Goal: Task Accomplishment & Management: Use online tool/utility

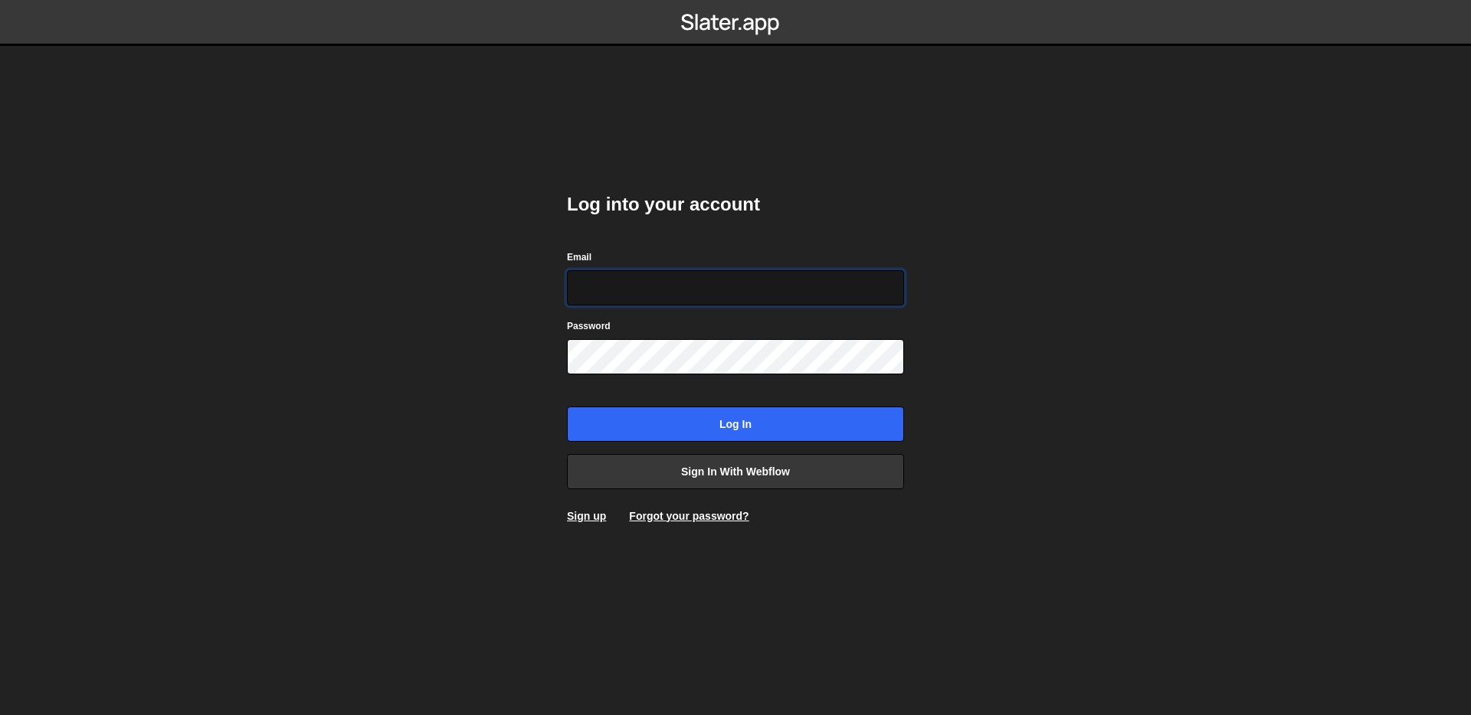
type input "[EMAIL_ADDRESS][DOMAIN_NAME]"
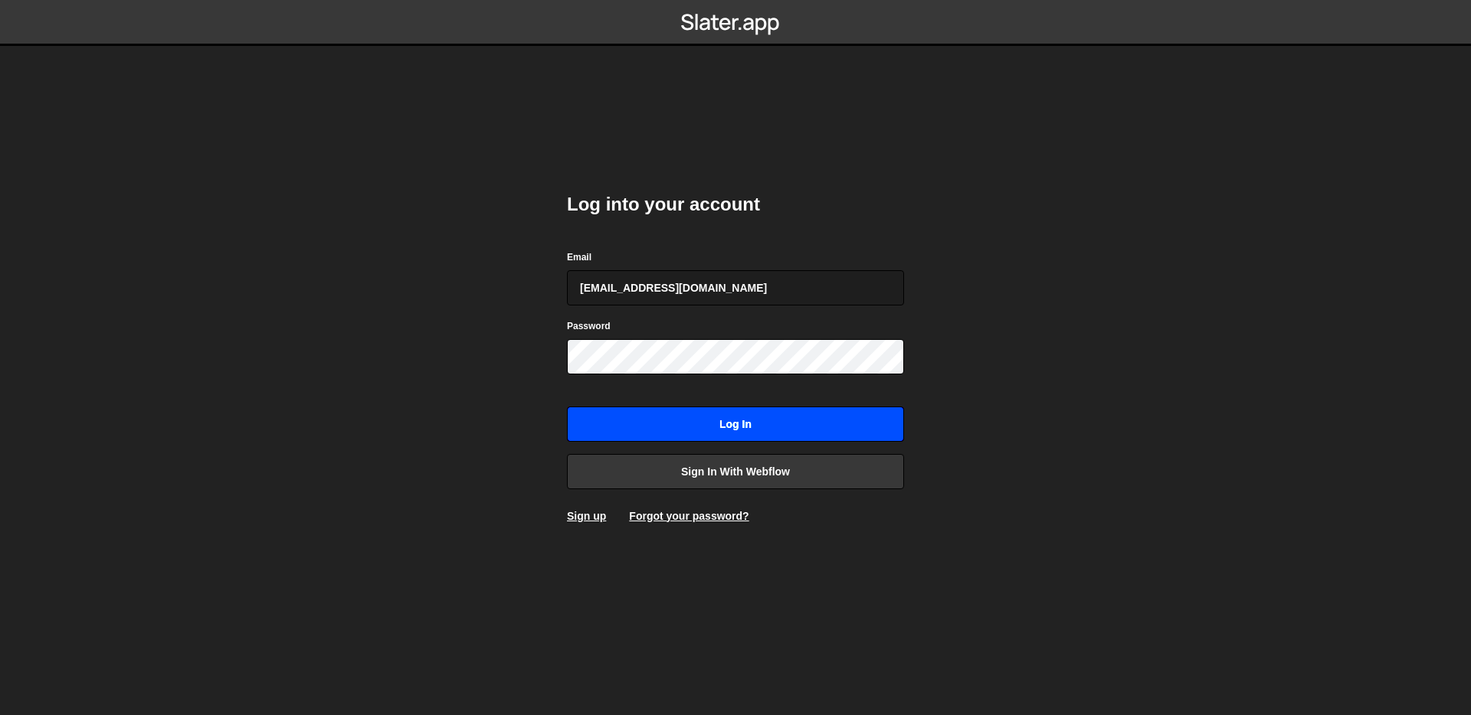
click at [712, 426] on input "Log in" at bounding box center [735, 424] width 337 height 35
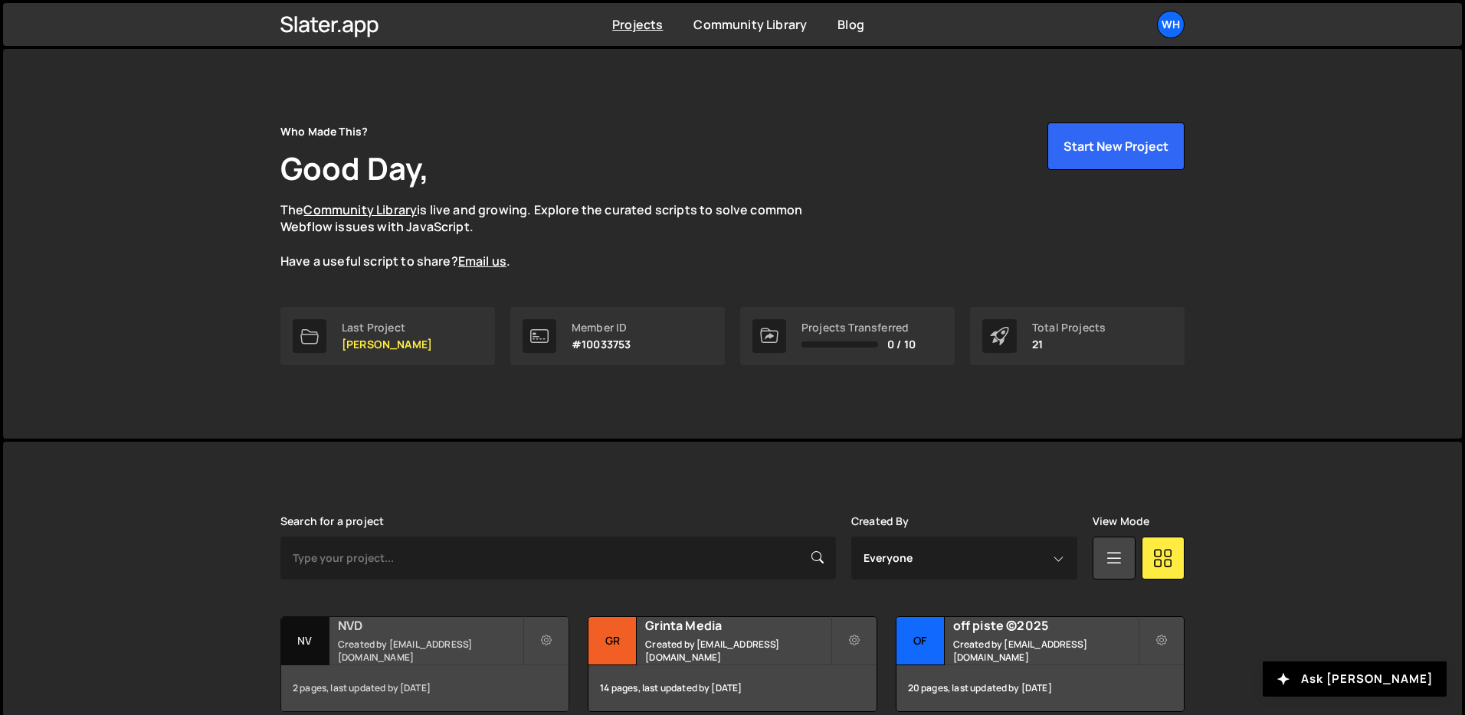
click at [421, 632] on h2 "NVD" at bounding box center [430, 625] width 185 height 17
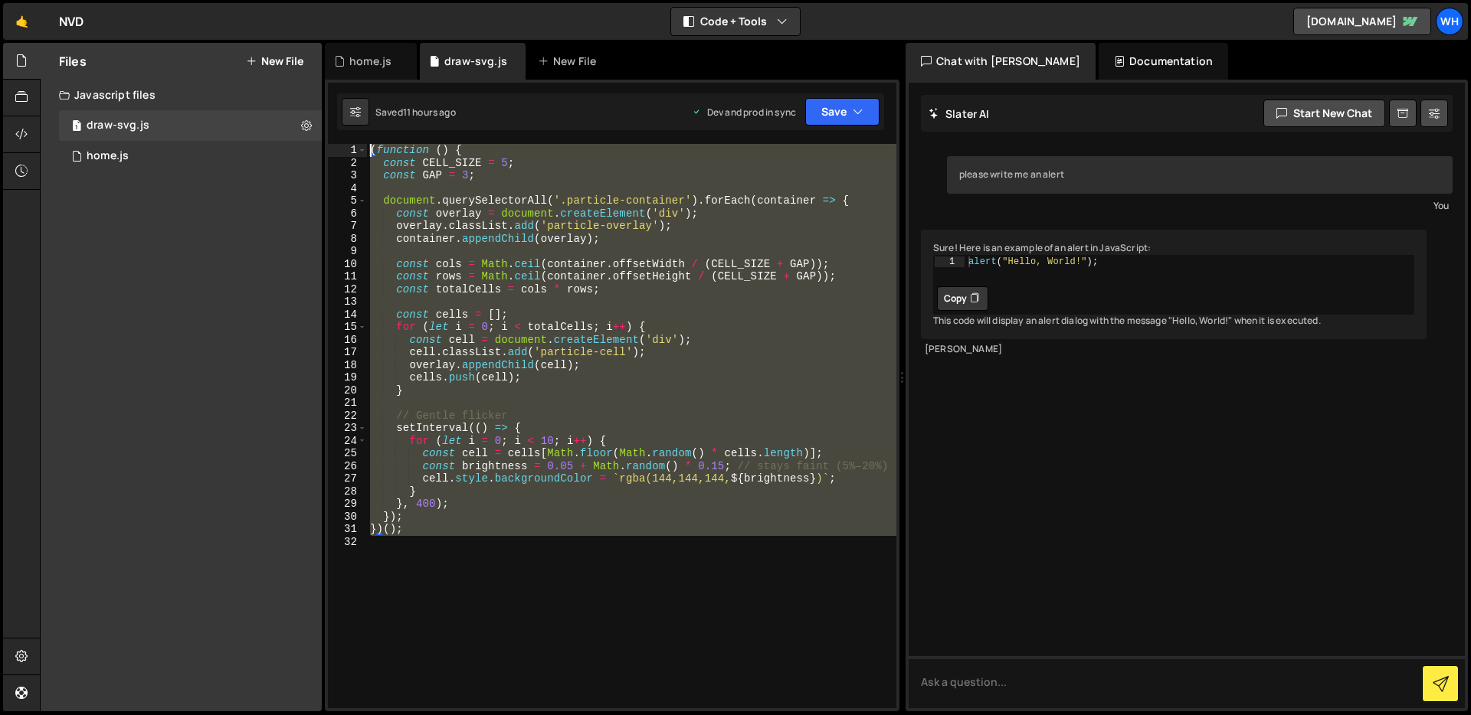
drag, startPoint x: 545, startPoint y: 577, endPoint x: 304, endPoint y: 63, distance: 567.8
click at [304, 63] on div "Files New File Javascript files 1 draw-svg.js 0 1 home.js 0 CSS files Copy shar…" at bounding box center [755, 377] width 1431 height 669
type textarea "(function () { const CELL_SIZE = 5;"
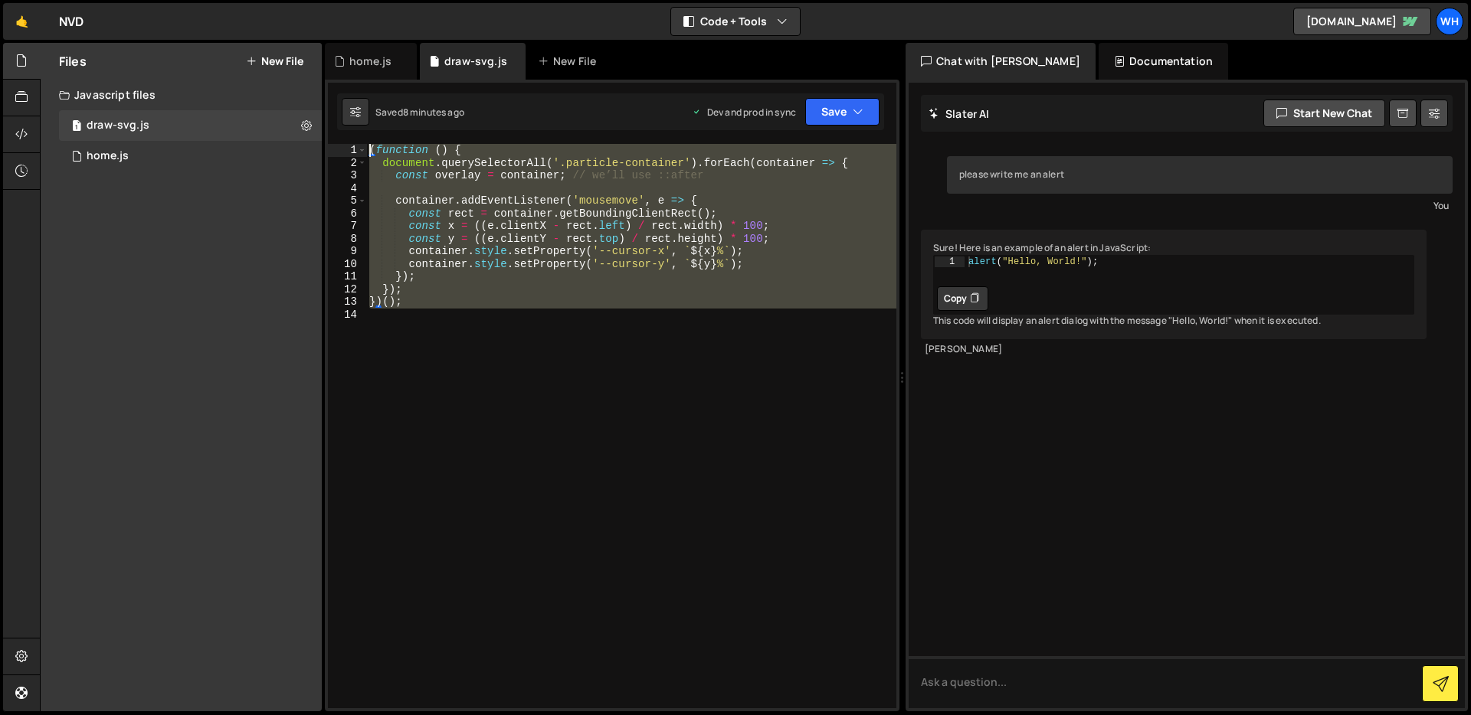
drag, startPoint x: 604, startPoint y: 411, endPoint x: 244, endPoint y: -10, distance: 553.7
click at [244, 0] on html "Projects [GEOGRAPHIC_DATA] Blog Wh Projects Your Teams Invite team member Accou…" at bounding box center [735, 357] width 1471 height 715
type textarea "(function () { document.querySelectorAll('.particle-container').forEach(contain…"
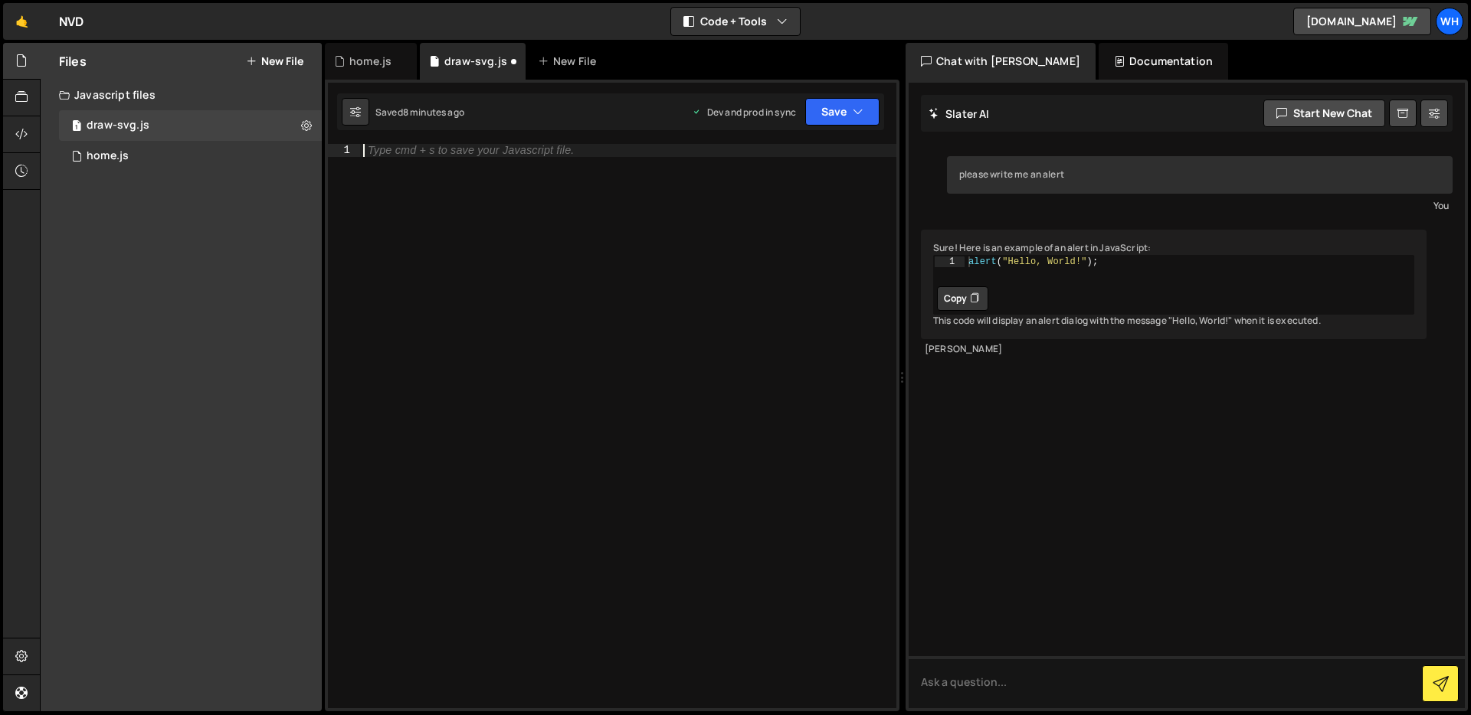
paste textarea "});"
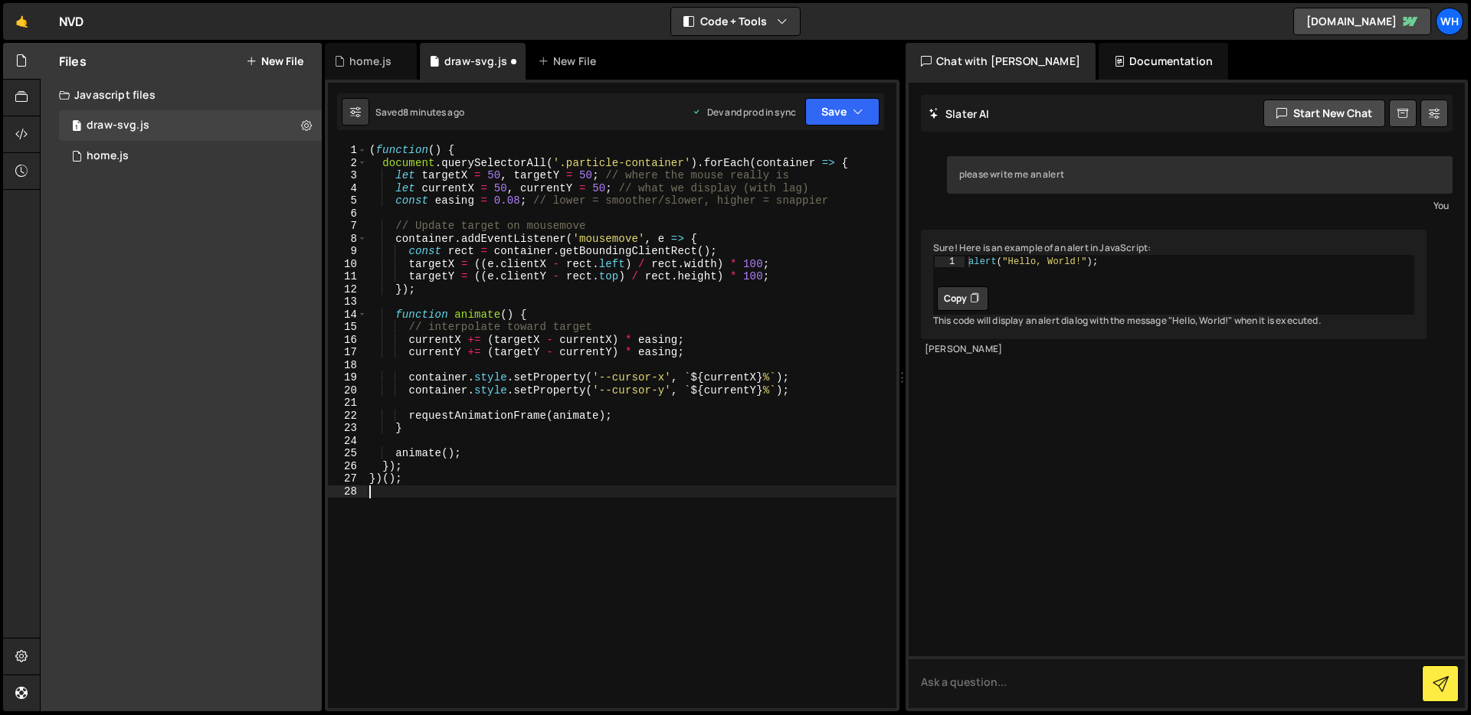
type textarea "});"
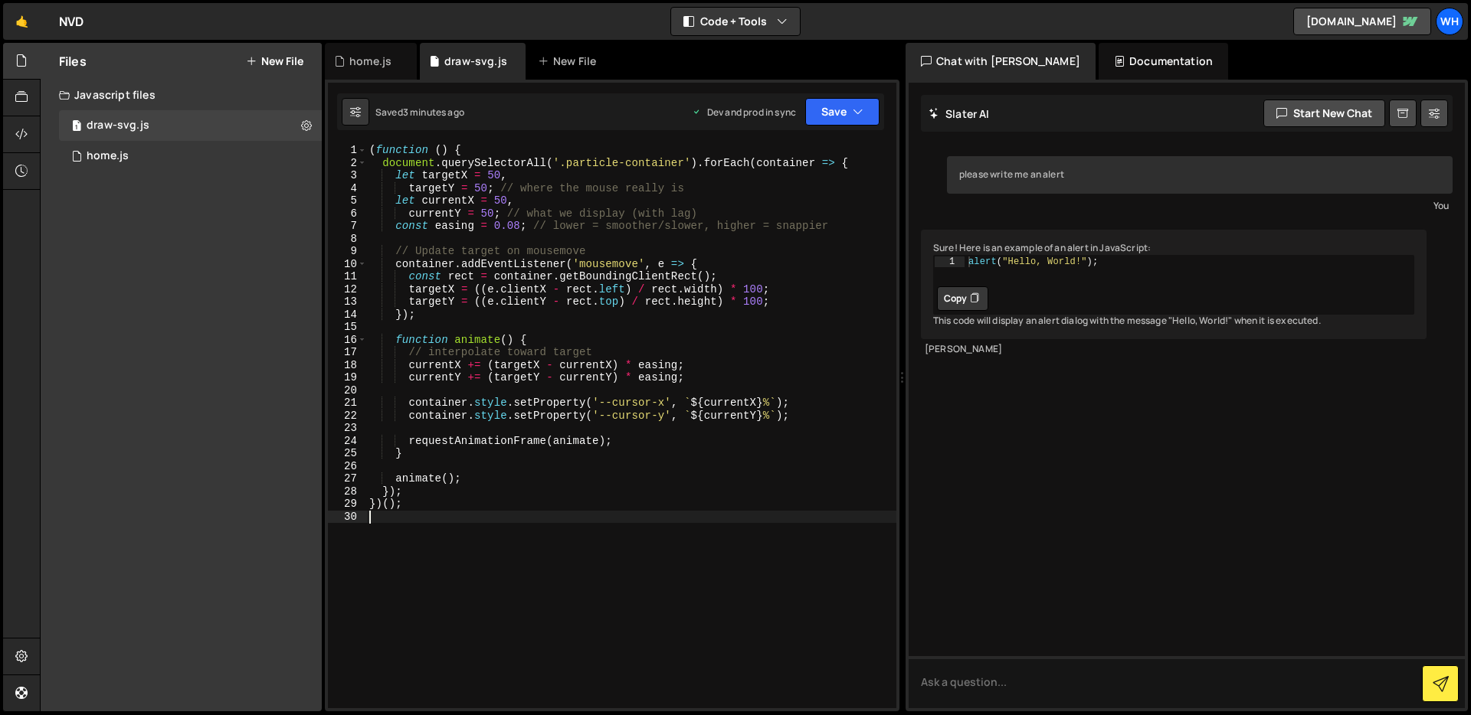
click at [561, 566] on div "( function ( ) { document . querySelectorAll ( '.particle-container' ) . forEac…" at bounding box center [631, 439] width 530 height 590
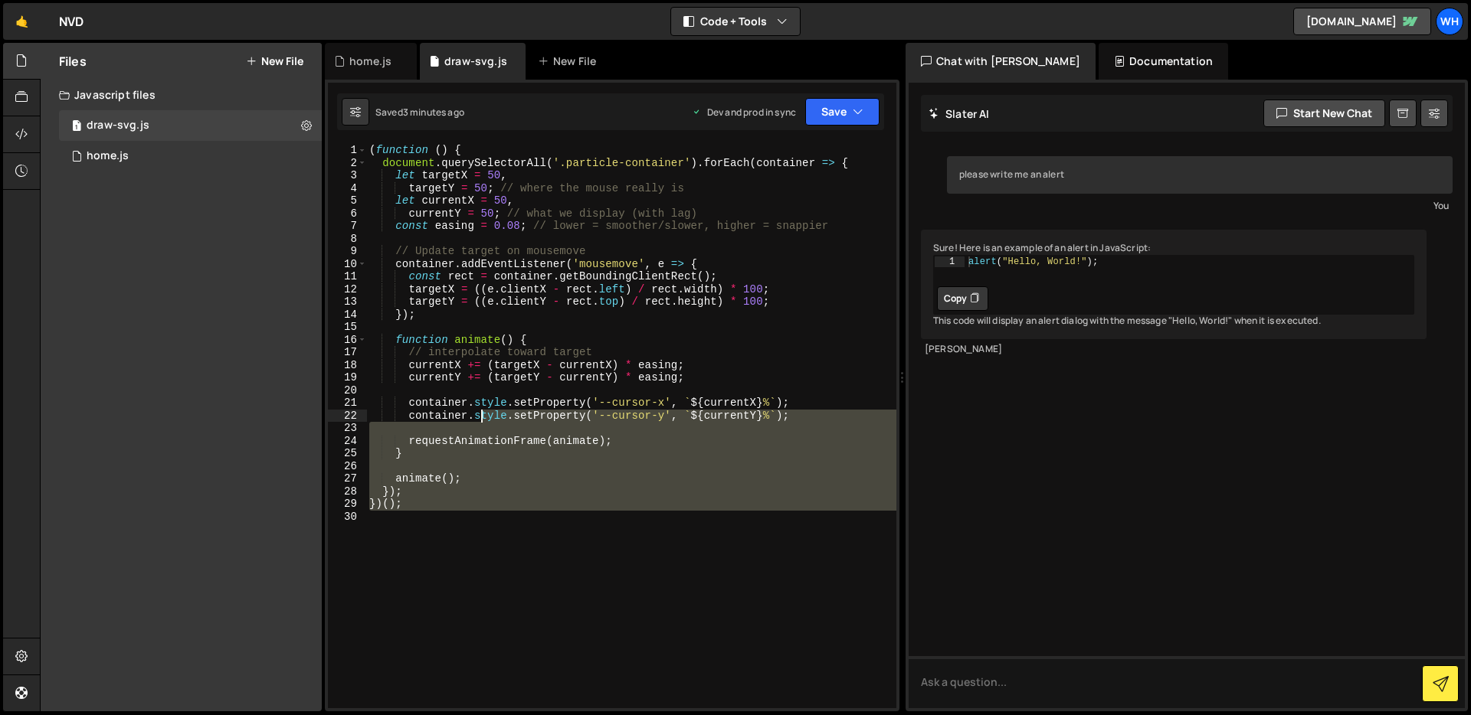
drag, startPoint x: 561, startPoint y: 573, endPoint x: 381, endPoint y: 175, distance: 437.1
click at [381, 175] on div "( function ( ) { document . querySelectorAll ( '.particle-container' ) . forEac…" at bounding box center [631, 439] width 530 height 590
type textarea "let targetX = 50, targetY = 50; // where the mouse really is"
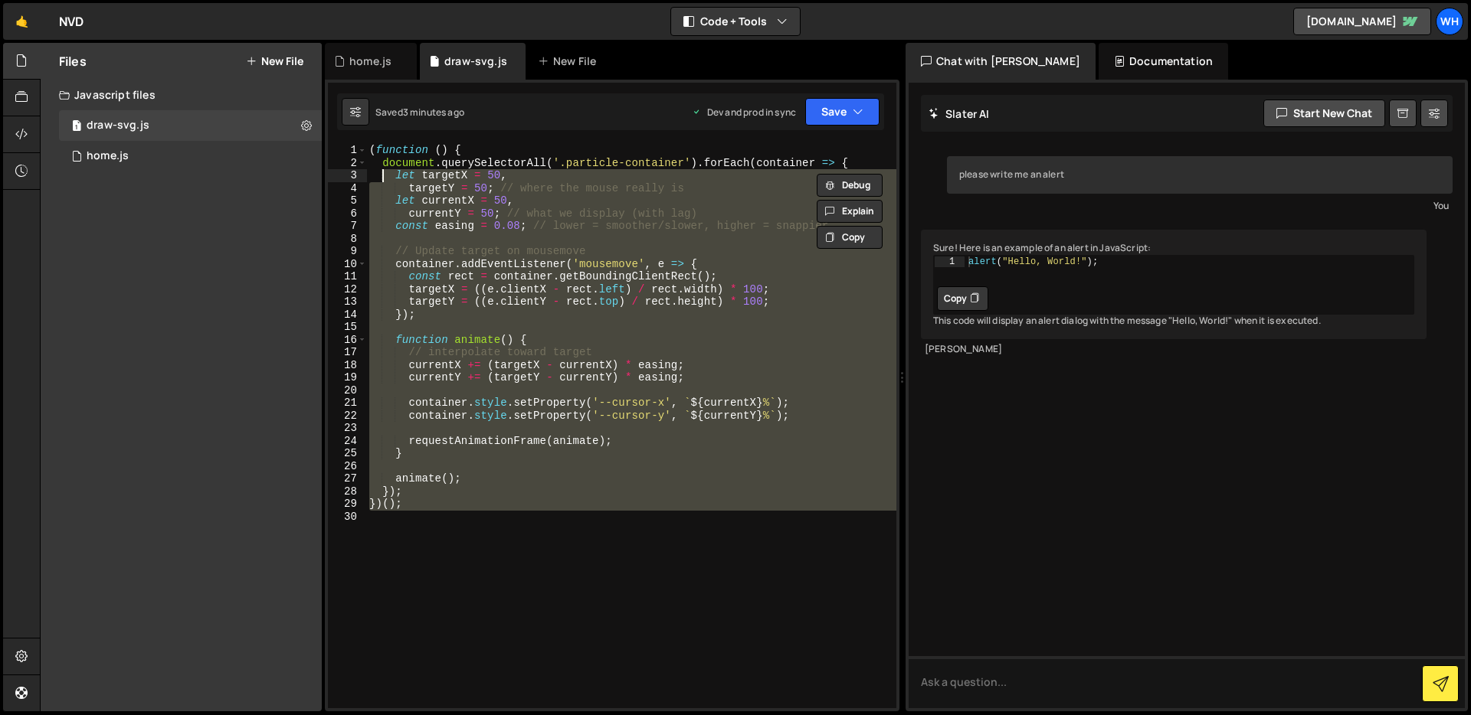
click at [422, 516] on div "( function ( ) { document . querySelectorAll ( '.particle-container' ) . forEac…" at bounding box center [631, 426] width 530 height 565
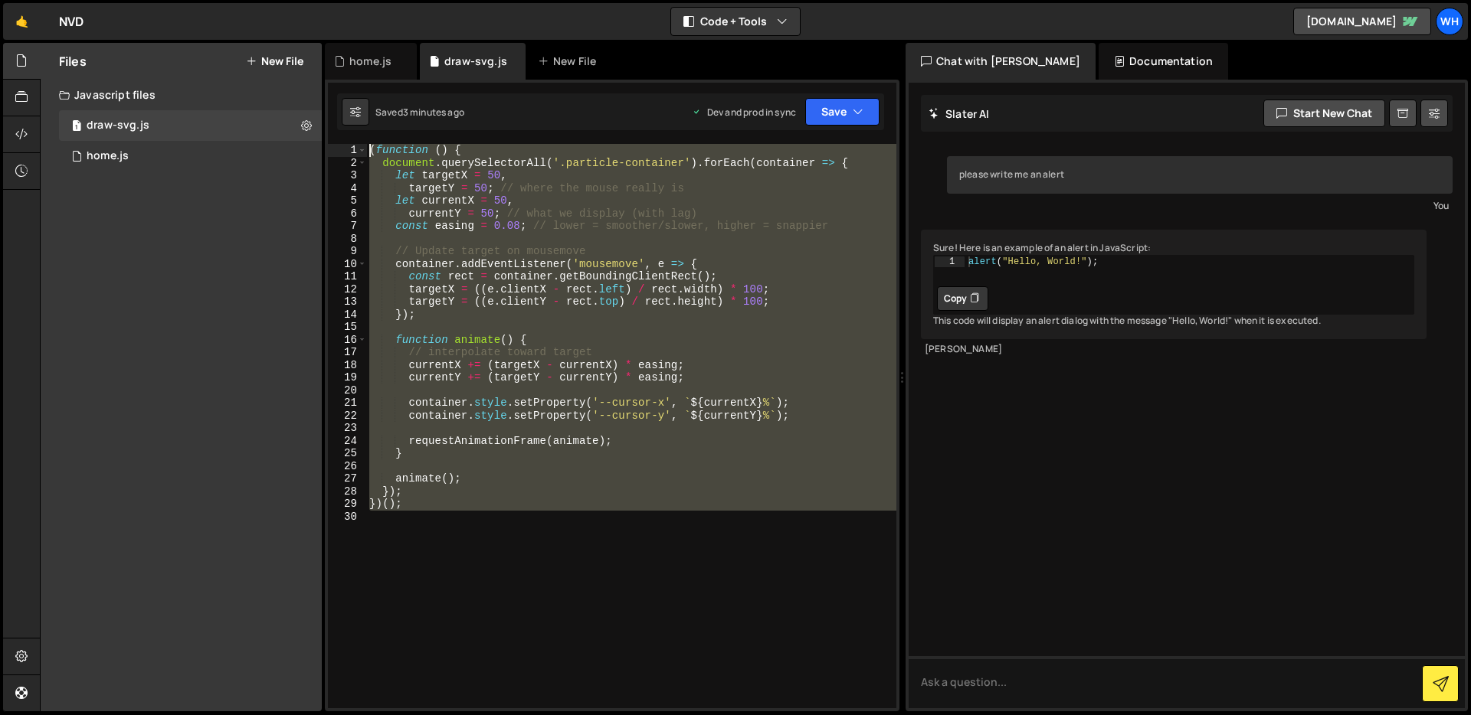
drag, startPoint x: 422, startPoint y: 542, endPoint x: 317, endPoint y: 100, distance: 453.5
click at [317, 100] on div "Files New File Javascript files 1 draw-svg.js 0 1 home.js 0 CSS files Copy shar…" at bounding box center [755, 377] width 1431 height 669
type textarea "(function () { document.querySelectorAll('.particle-container').forEach(contain…"
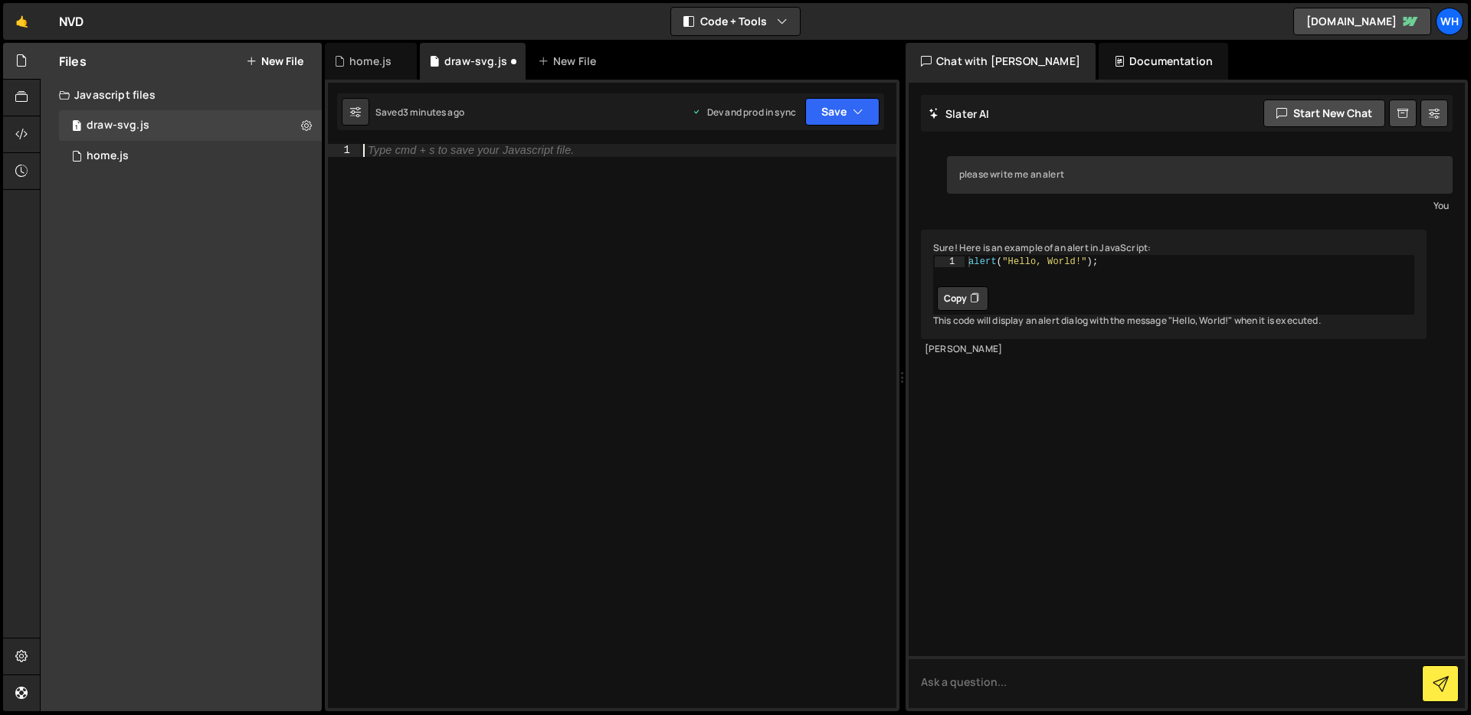
paste textarea "});"
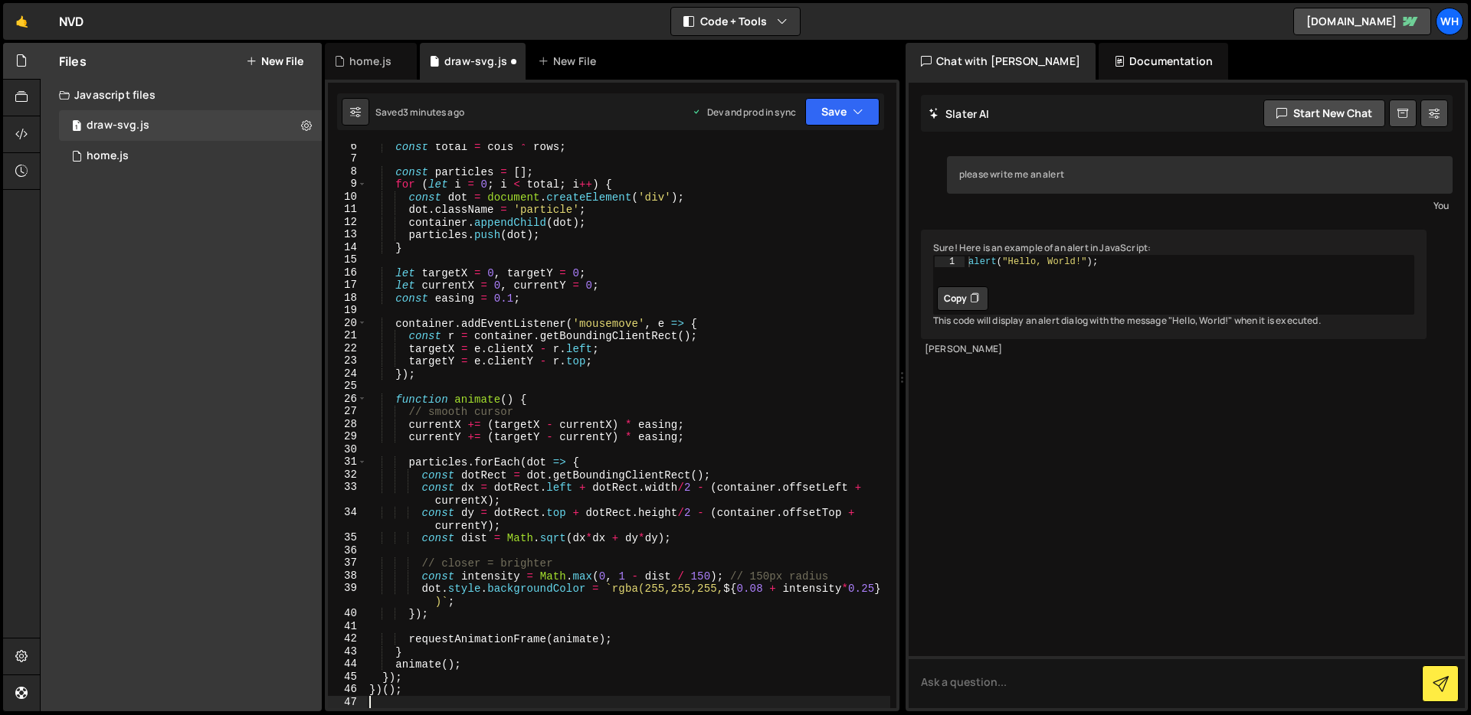
type textarea "});"
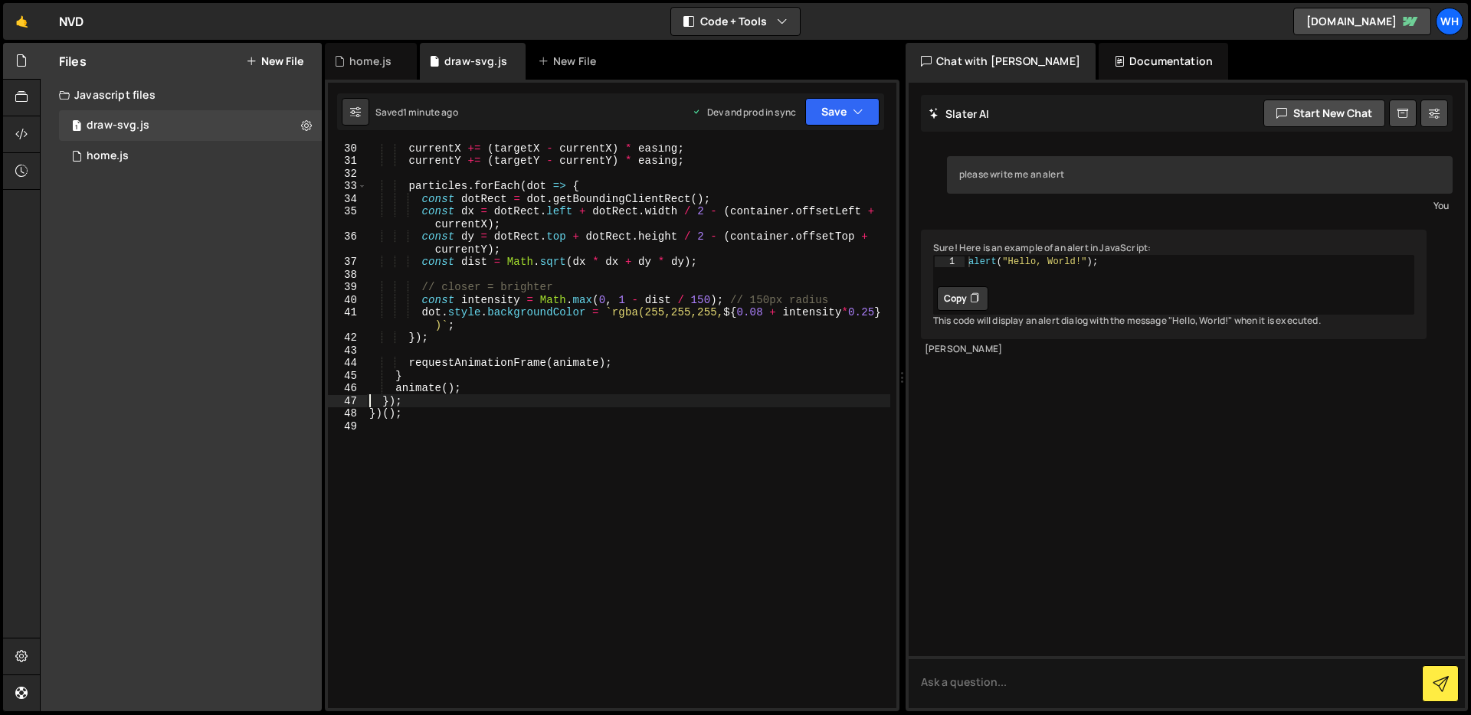
scroll to position [368, 0]
click at [475, 506] on div "currentX += ( targetX - currentX ) * easing ; currentY += ( targetY - currentY …" at bounding box center [628, 437] width 524 height 590
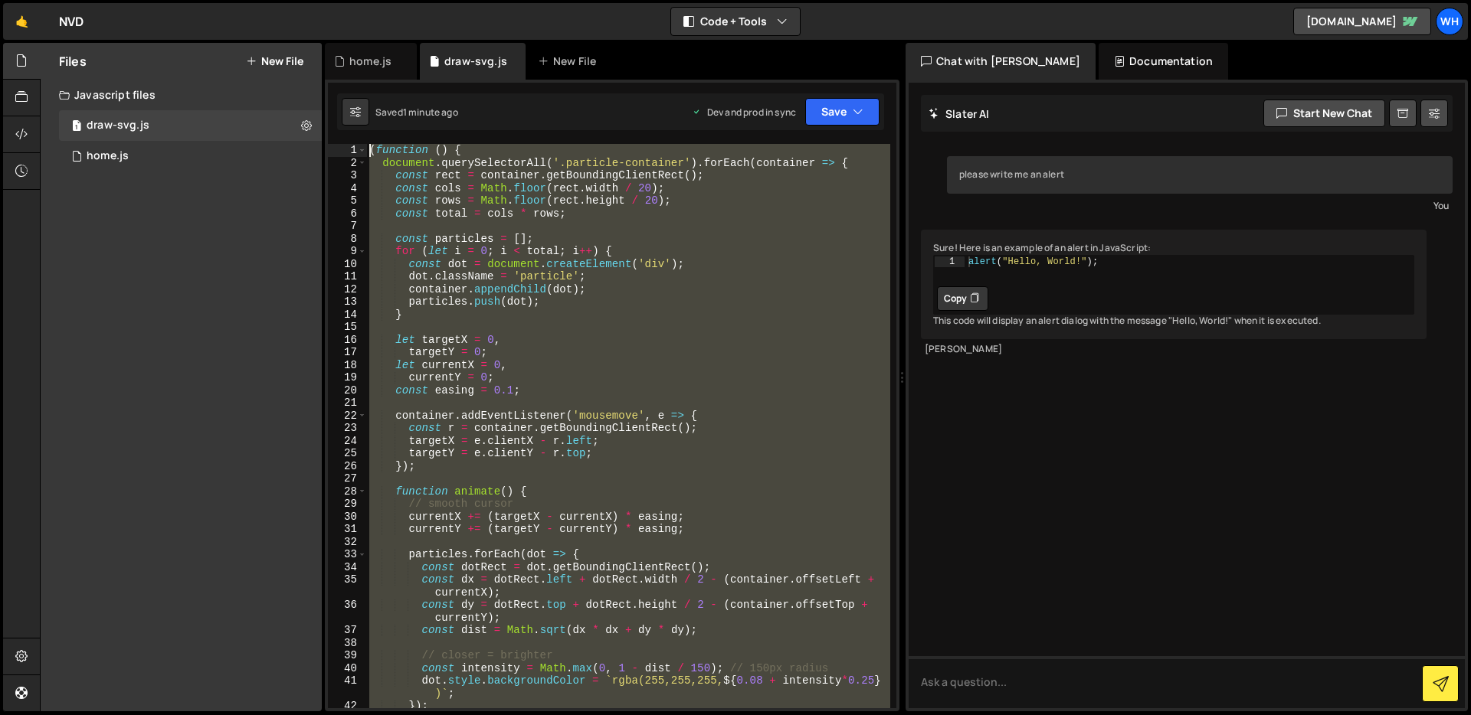
scroll to position [0, 0]
drag, startPoint x: 479, startPoint y: 527, endPoint x: 328, endPoint y: -112, distance: 656.4
click at [328, 0] on html "Projects [GEOGRAPHIC_DATA] Blog Wh Projects Your Teams Invite team member Accou…" at bounding box center [735, 357] width 1471 height 715
type textarea "(function () { document.querySelectorAll('.particle-container').forEach(contain…"
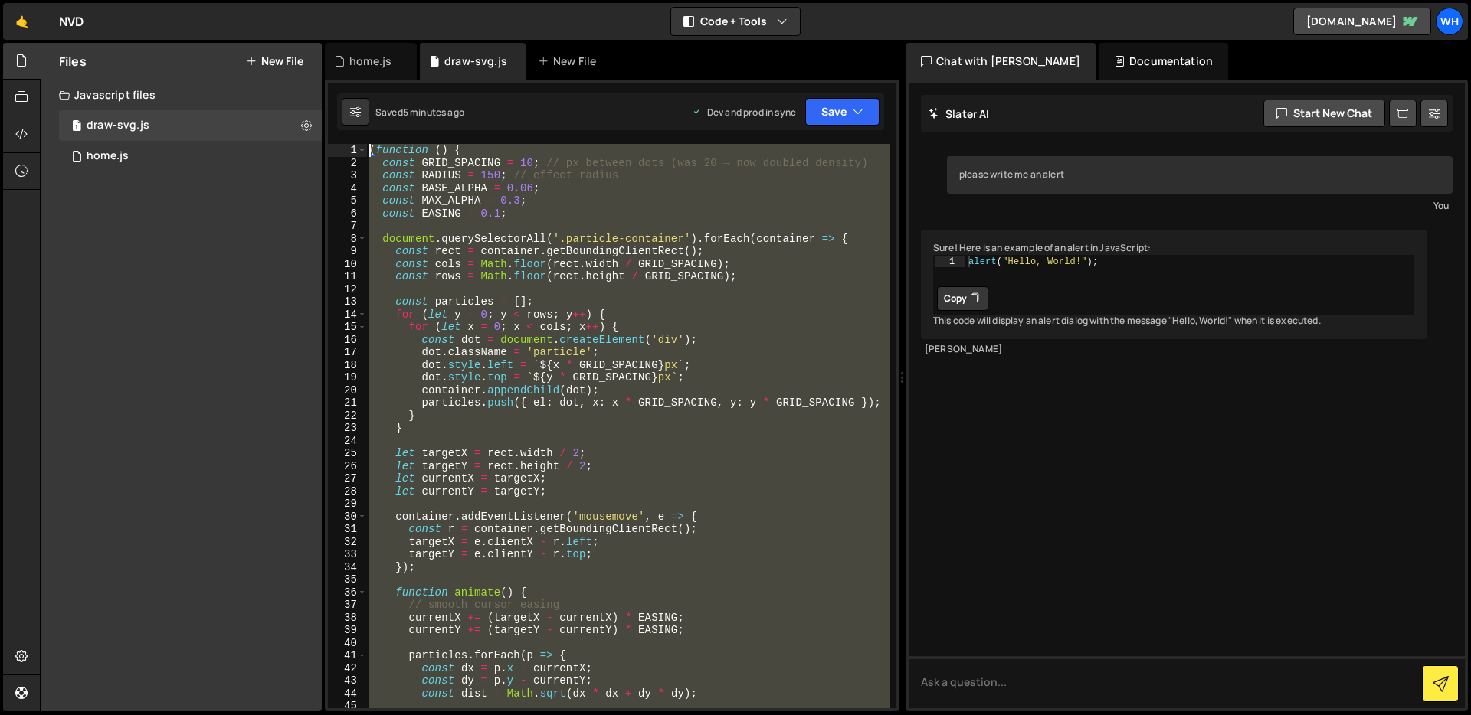
drag, startPoint x: 378, startPoint y: 646, endPoint x: 247, endPoint y: -54, distance: 712.1
click at [247, 0] on html "Projects [GEOGRAPHIC_DATA] Blog Wh Projects Your Teams Invite team member Accou…" at bounding box center [735, 357] width 1471 height 715
type textarea "(function () { const GRID_SPACING = 10; // px between dots (was 20 → now double…"
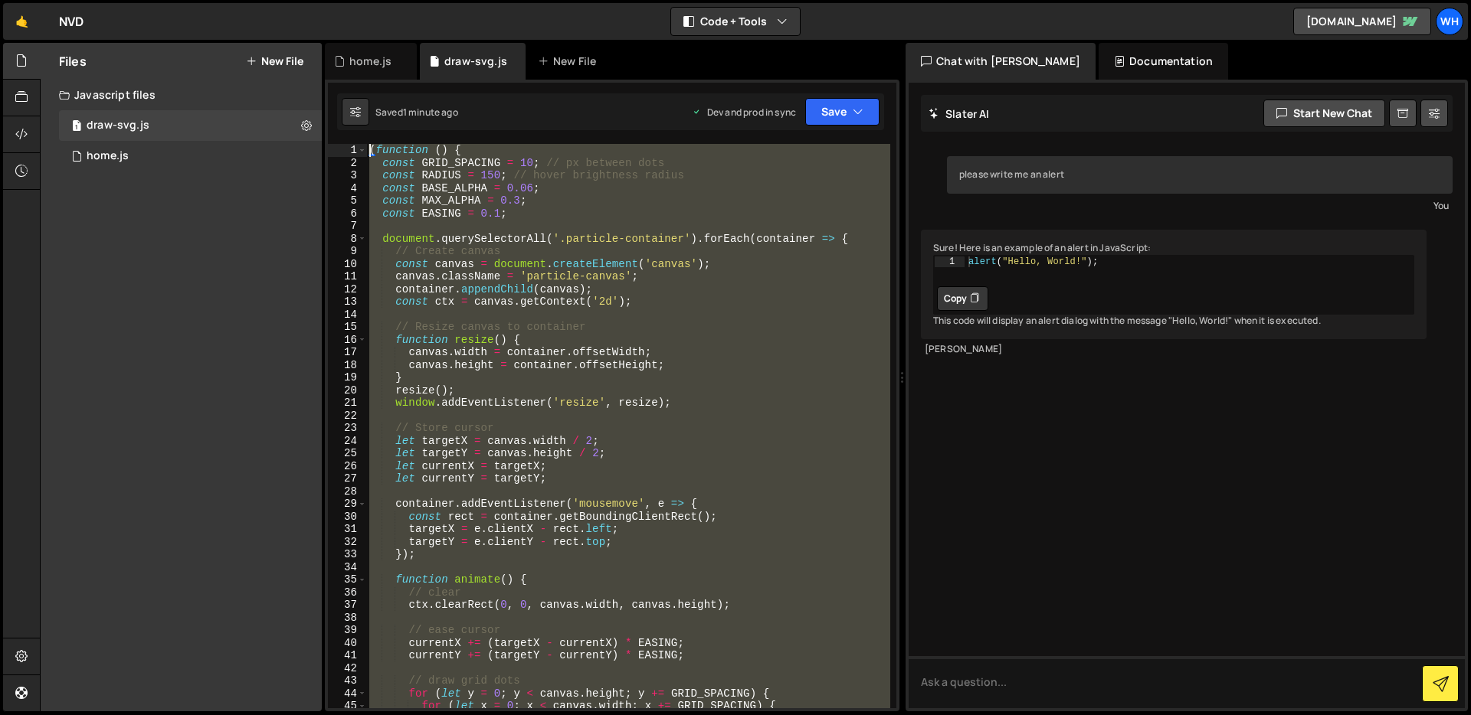
drag, startPoint x: 487, startPoint y: 692, endPoint x: 223, endPoint y: -112, distance: 845.9
click at [223, 0] on html "Projects [GEOGRAPHIC_DATA] Blog Wh Projects Your Teams Invite team member Accou…" at bounding box center [735, 357] width 1471 height 715
type textarea "(function () { const GRID_SPACING = 10; // px between dots"
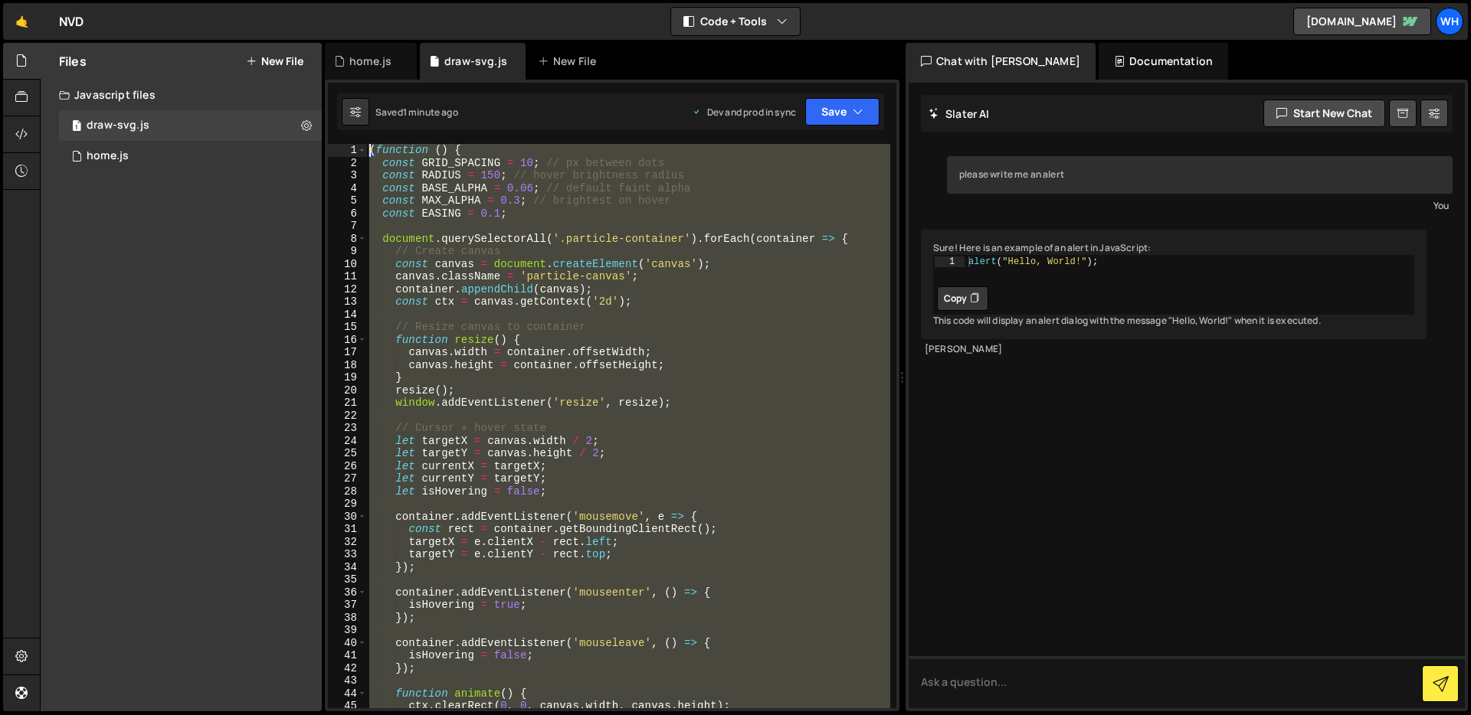
drag, startPoint x: 473, startPoint y: 653, endPoint x: 263, endPoint y: -112, distance: 793.5
click at [263, 0] on html "Projects [GEOGRAPHIC_DATA] Blog Wh Projects Your Teams Invite team member Accou…" at bounding box center [735, 357] width 1471 height 715
type textarea "(function () { const GRID_SPACING = 10; // px between dots"
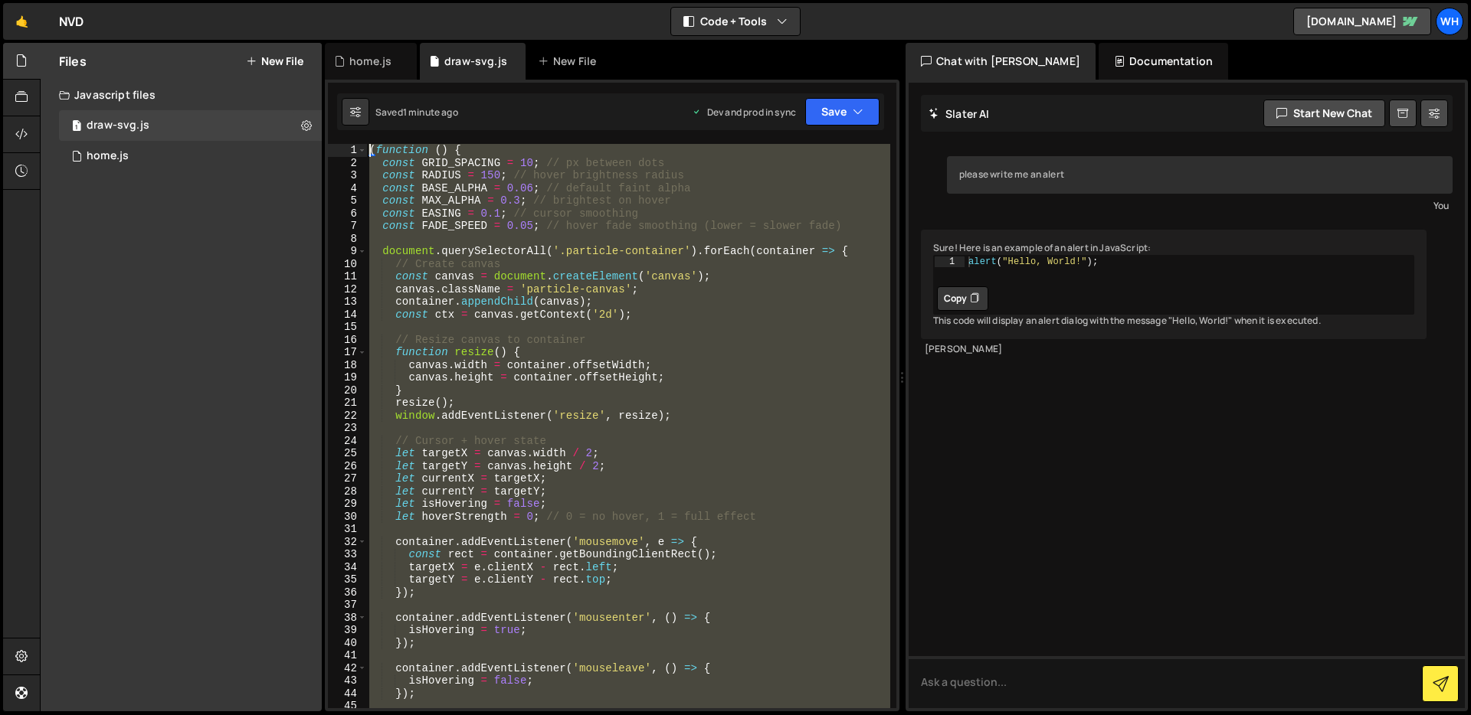
drag, startPoint x: 532, startPoint y: 601, endPoint x: 207, endPoint y: -112, distance: 783.9
click at [207, 0] on html "Projects [GEOGRAPHIC_DATA] Blog Wh Projects Your Teams Invite team member Accou…" at bounding box center [735, 357] width 1471 height 715
type textarea "(function () { const GRID_SPACING = 10; // px between dots"
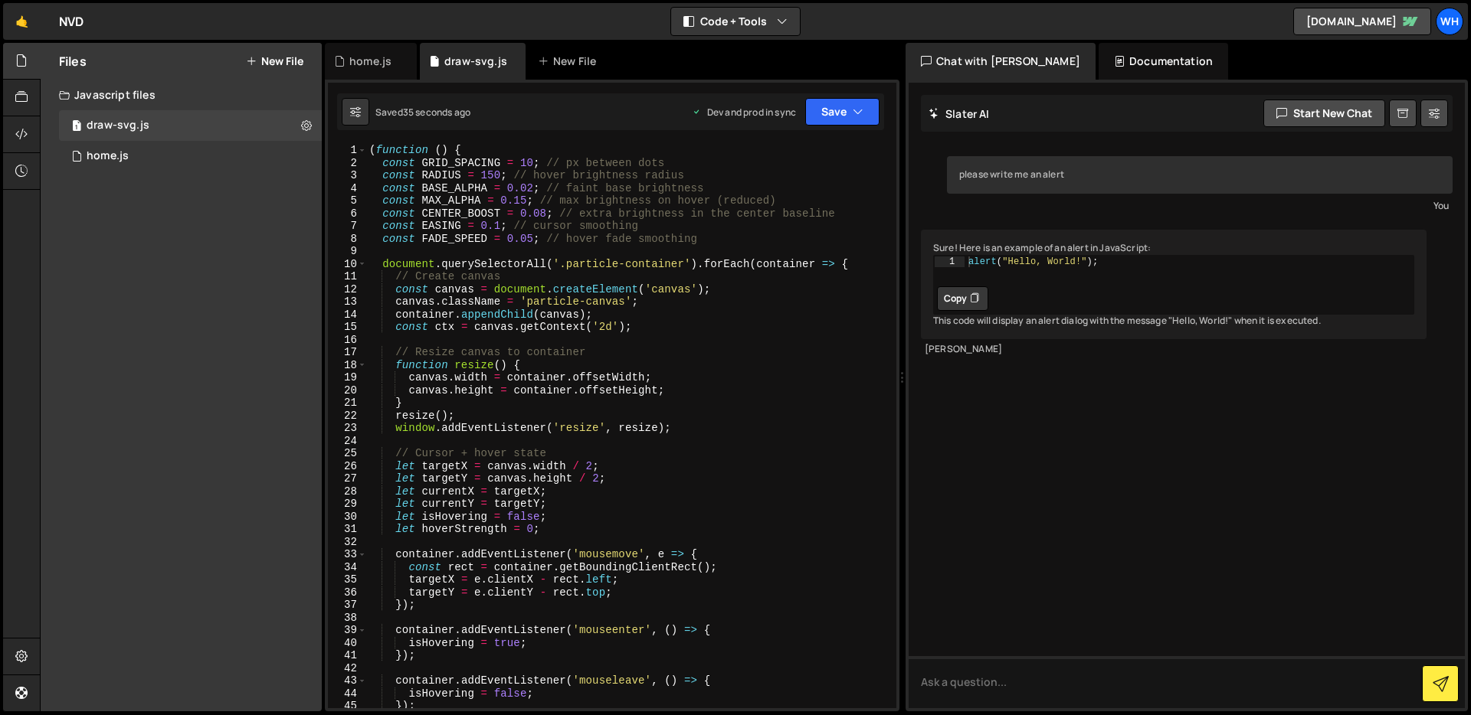
click at [524, 202] on div "( function ( ) { const GRID_SPACING = 10 ; // px between dots const RADIUS = 15…" at bounding box center [628, 439] width 524 height 590
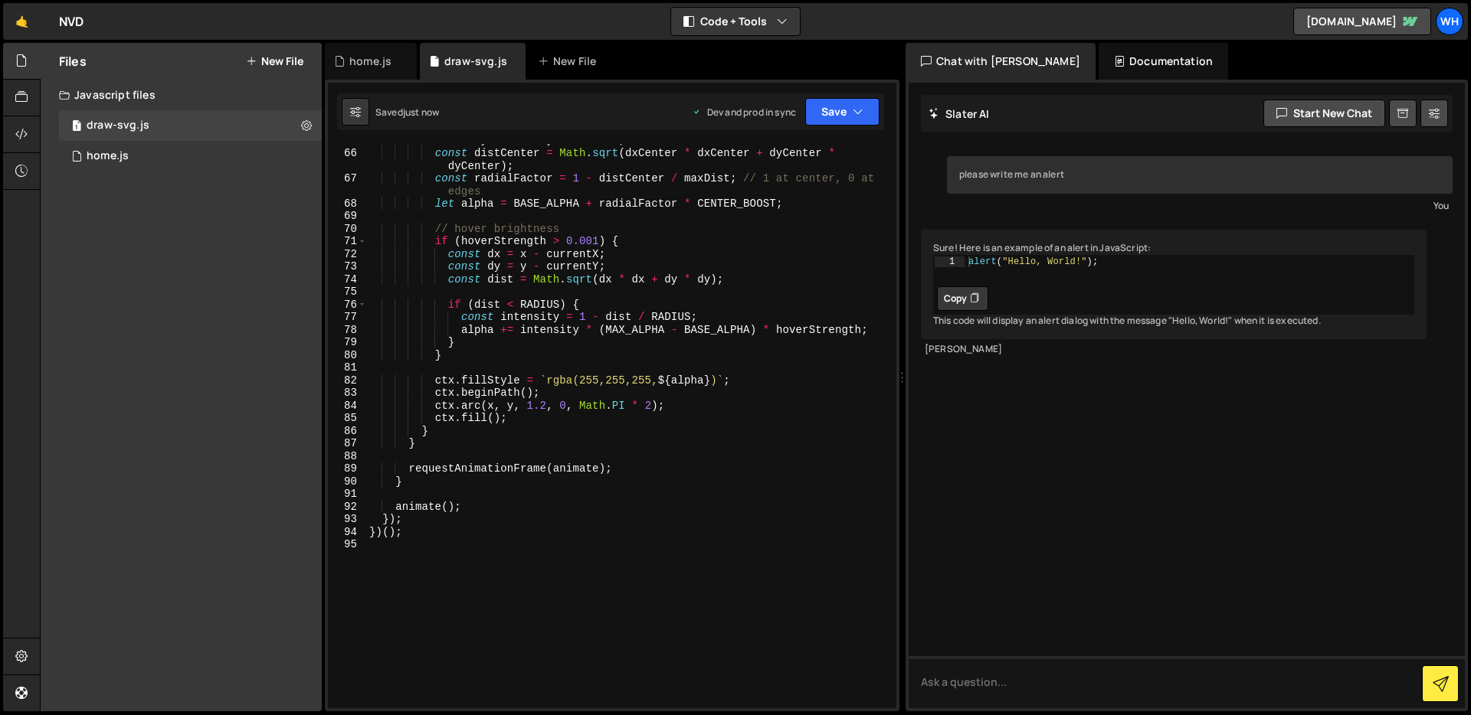
scroll to position [938, 0]
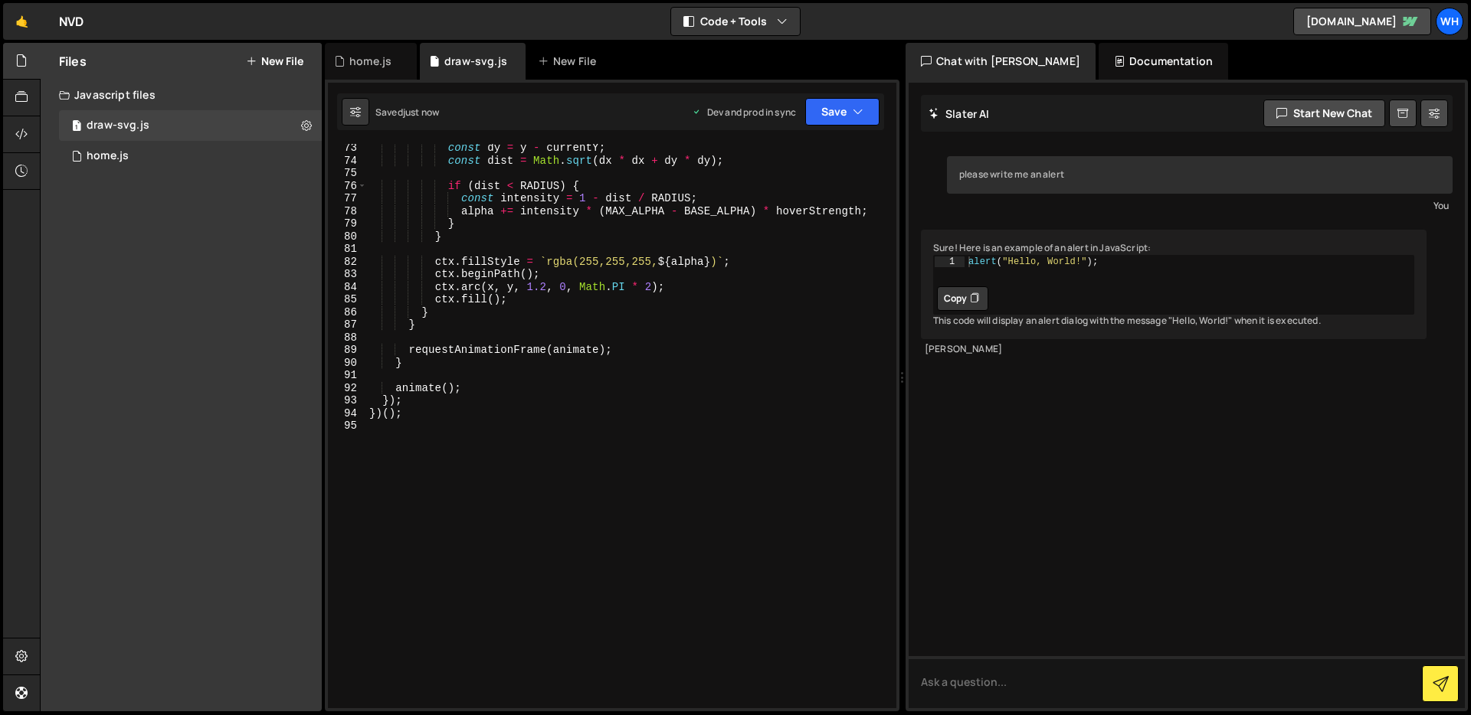
type textarea "const MAX_ALPHA = 0.10; // max brightness on hover (reduced)"
click at [495, 430] on div "const dy = y - currentY ; const dist = Math . sqrt ( dx * dx + dy * dy ) ; if (…" at bounding box center [628, 437] width 524 height 590
click at [157, 166] on div "1 home.js 0" at bounding box center [190, 156] width 263 height 31
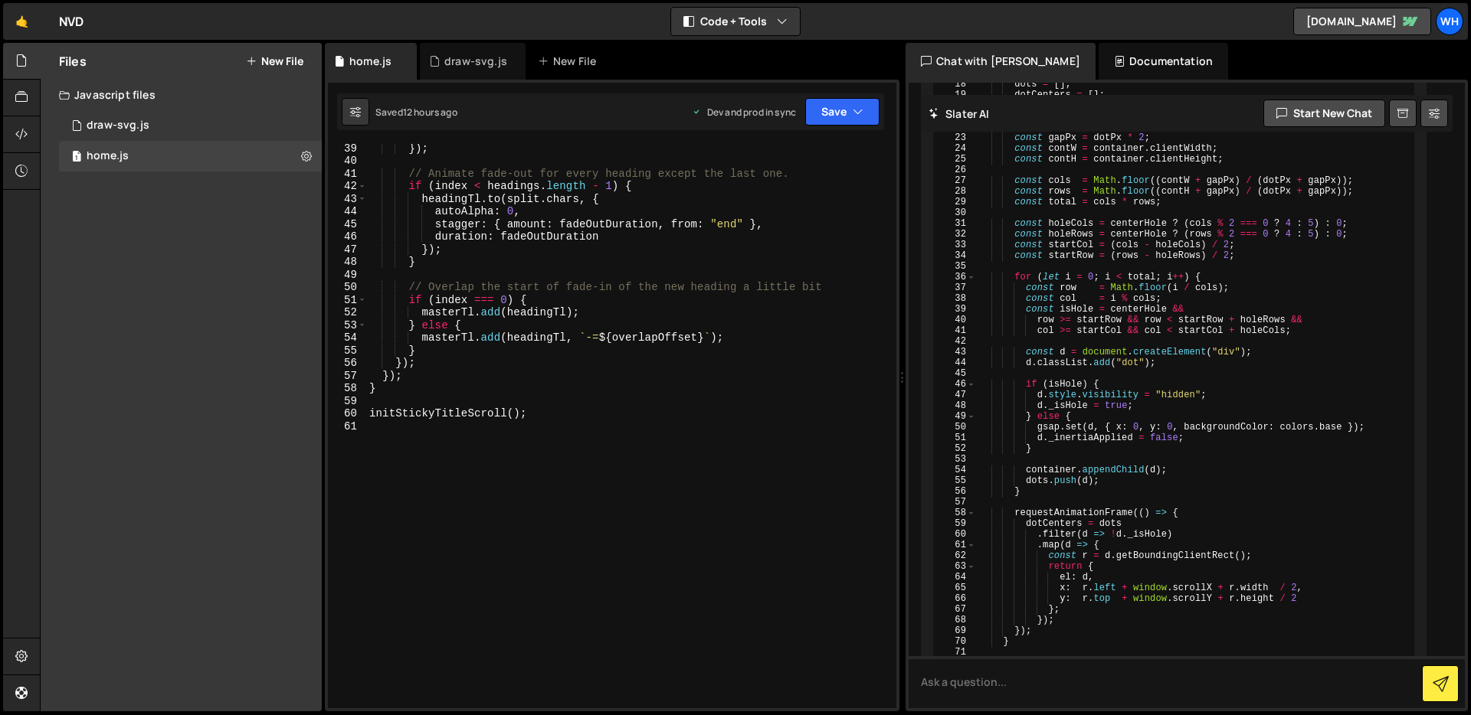
scroll to position [495, 0]
click at [542, 497] on div "}) ; // Animate fade-out for every heading except the last one. if ( index < he…" at bounding box center [628, 437] width 524 height 590
paste textarea "})"
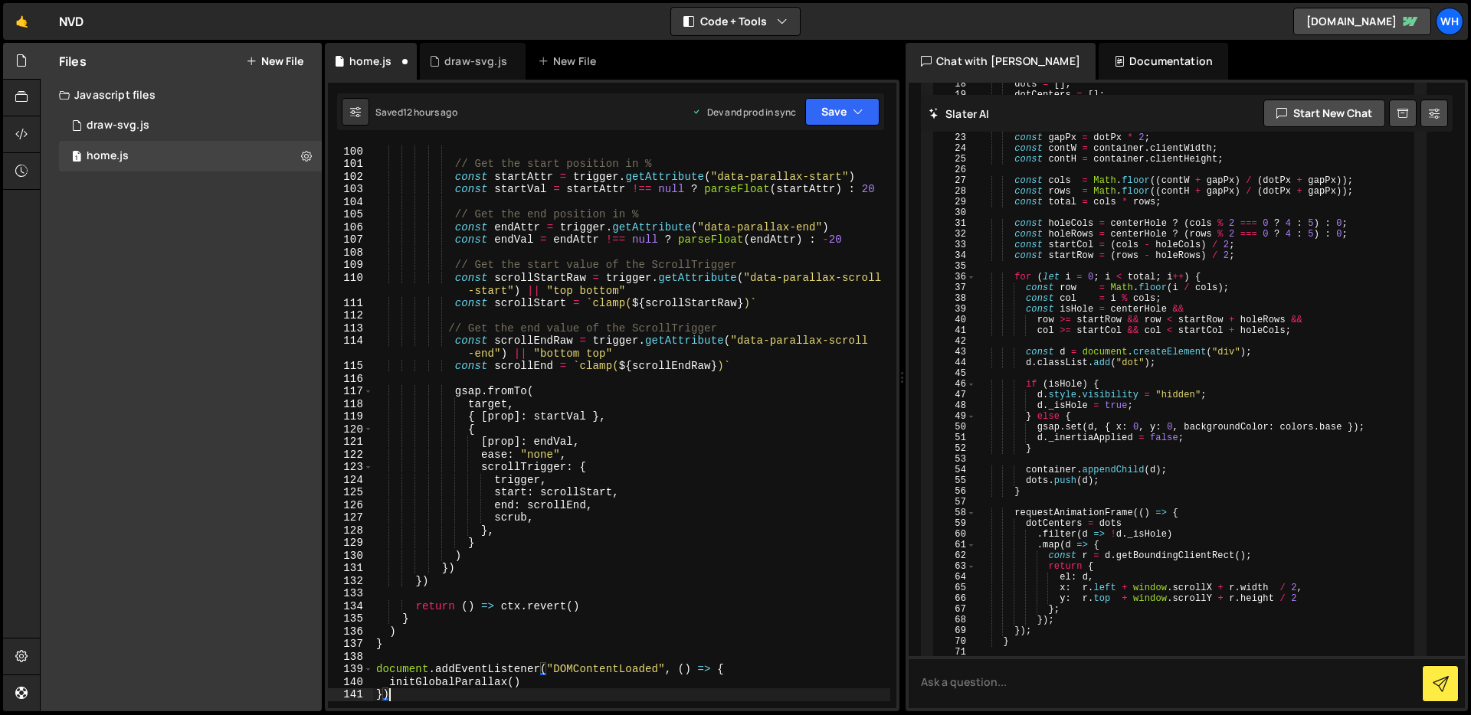
scroll to position [1380, 0]
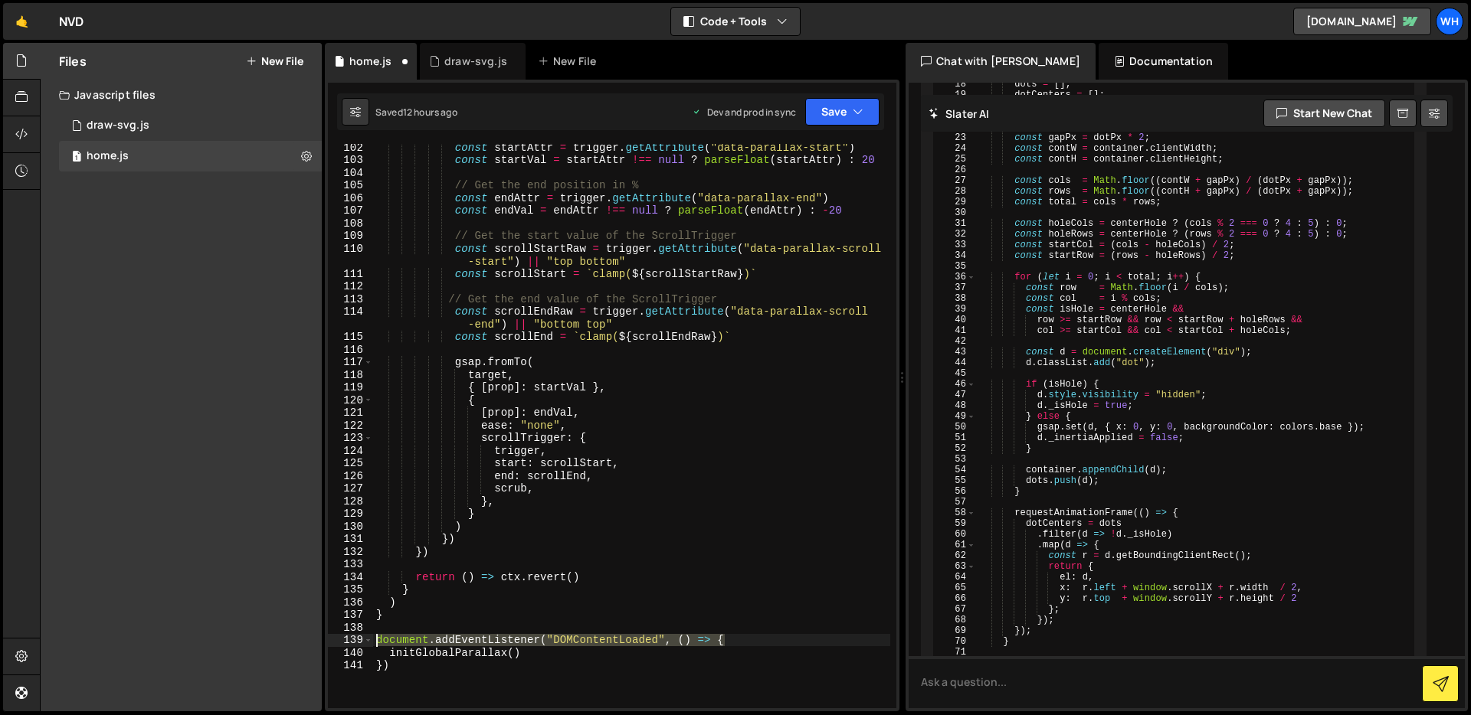
drag, startPoint x: 745, startPoint y: 641, endPoint x: 352, endPoint y: 637, distance: 392.2
click at [352, 637] on div "}) 102 103 104 105 106 107 108 109 110 111 112 113 114 115 116 117 118 119 120 …" at bounding box center [612, 426] width 568 height 565
type textarea "document.addEventListener("DOMContentLoaded", () => {"
drag, startPoint x: 391, startPoint y: 653, endPoint x: 379, endPoint y: 653, distance: 12.3
click at [388, 653] on div "const startAttr = trigger . getAttribute ( "data-parallax-start" ) const startV…" at bounding box center [631, 436] width 517 height 590
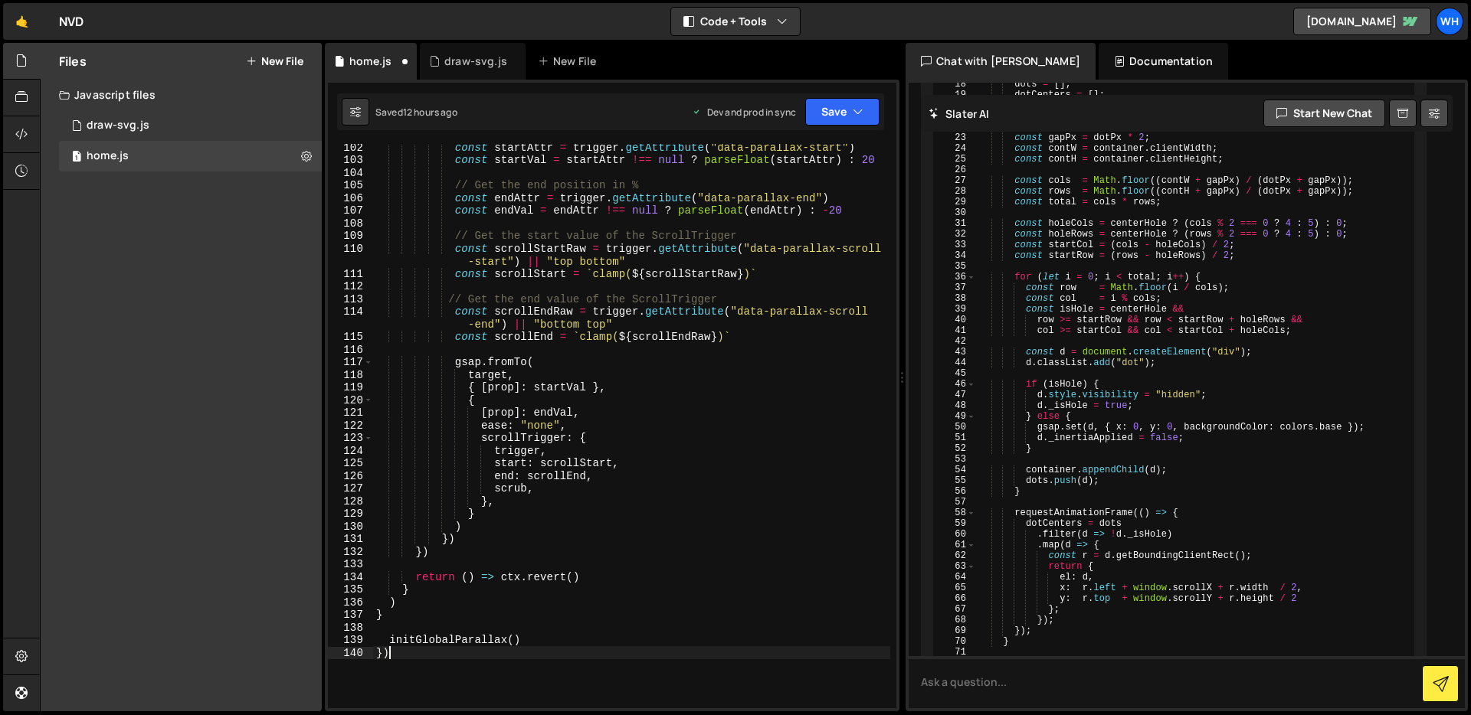
type textarea "}"
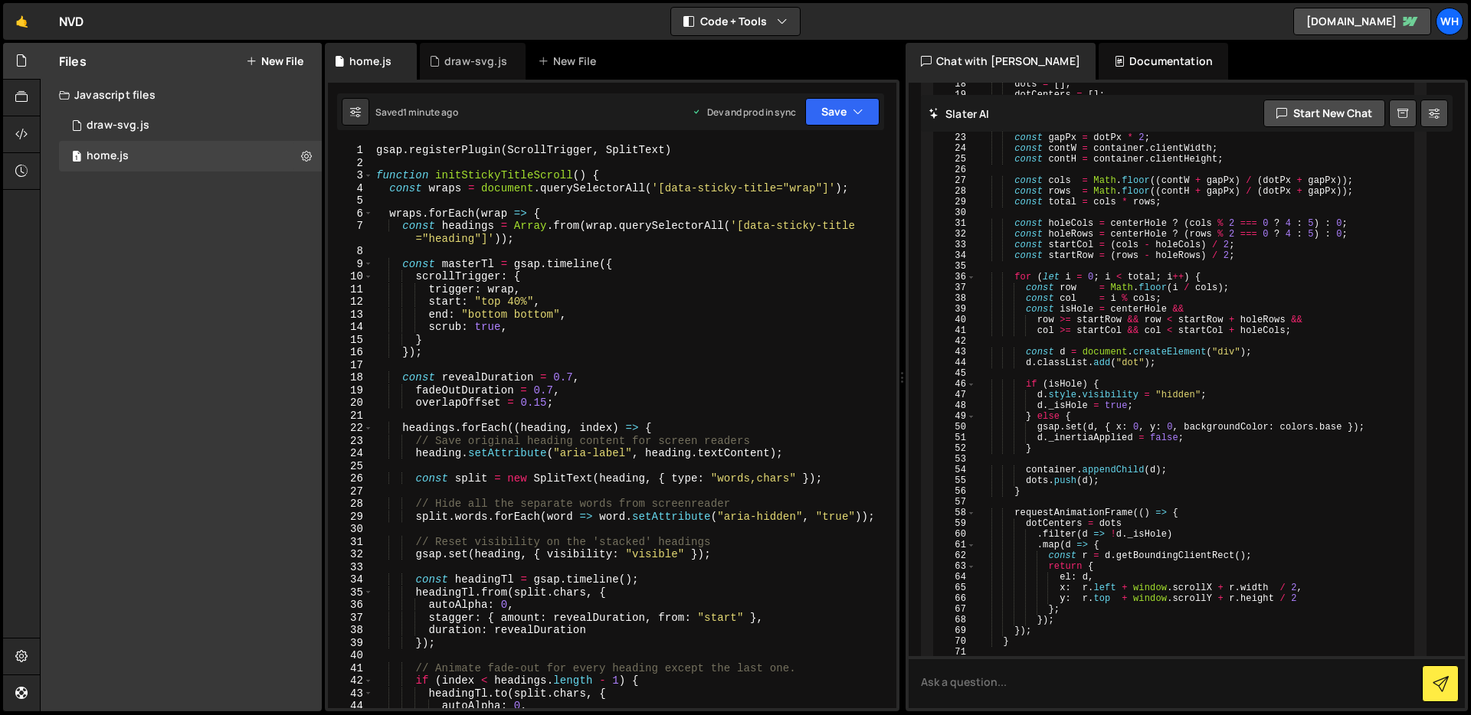
scroll to position [0, 0]
click at [748, 347] on div "gsap . registerPlugin ( ScrollTrigger , SplitText ) function initStickyTitleScr…" at bounding box center [631, 439] width 517 height 590
type textarea "});"
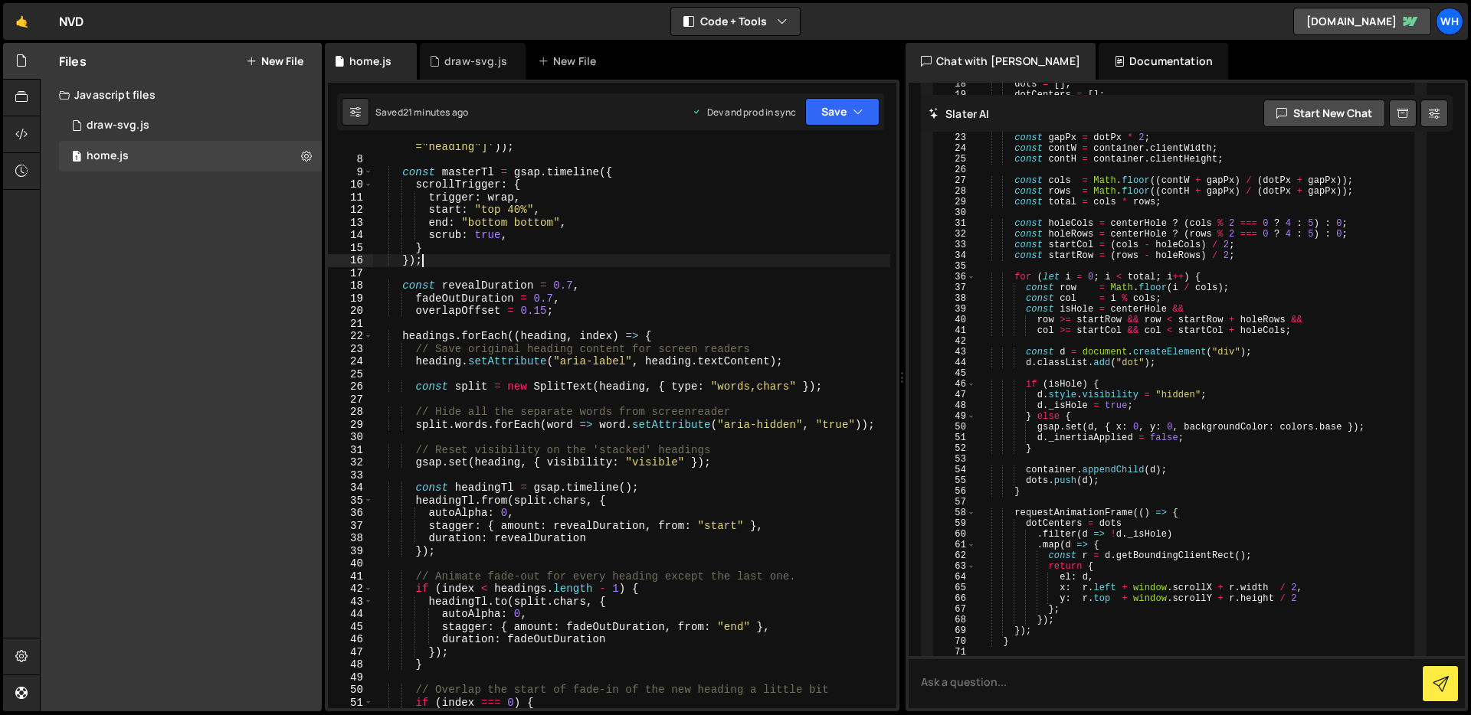
scroll to position [74, 0]
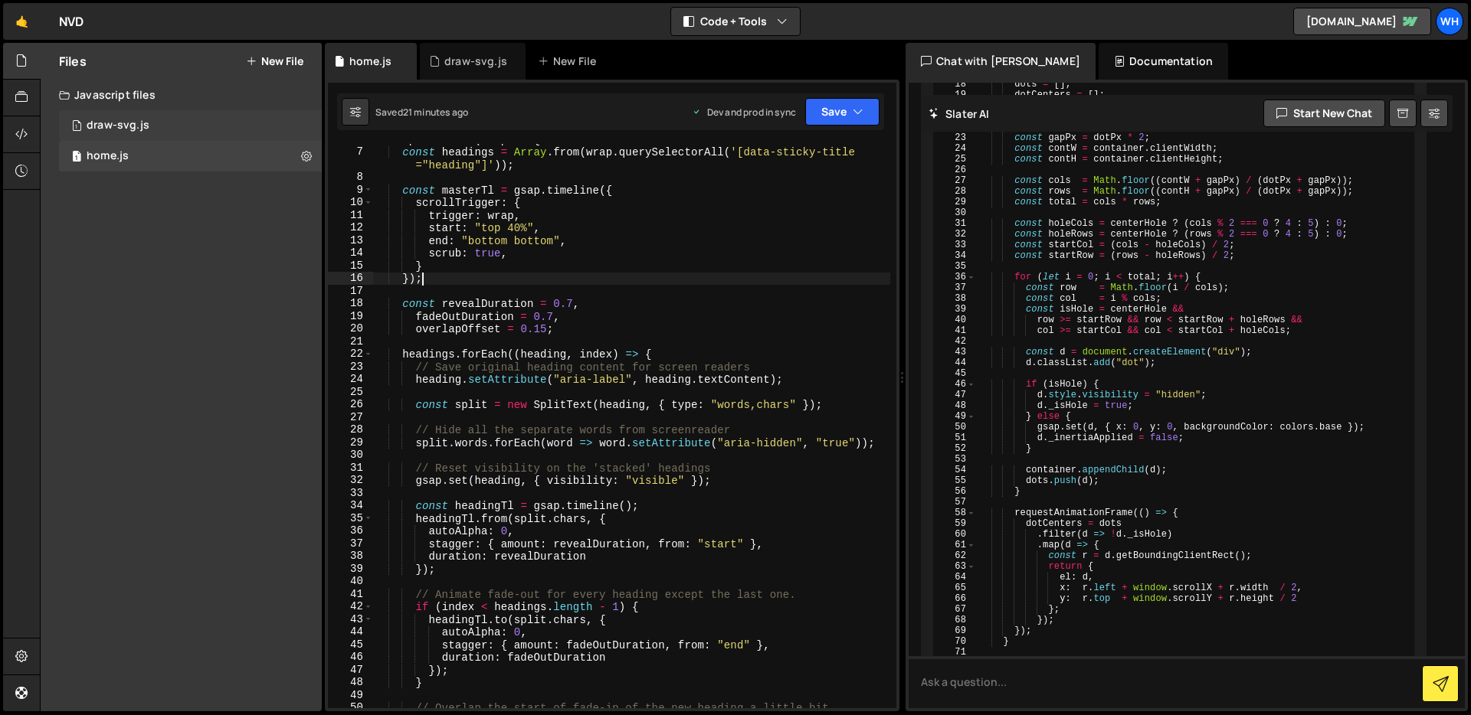
click at [123, 124] on div "draw-svg.js" at bounding box center [118, 126] width 63 height 14
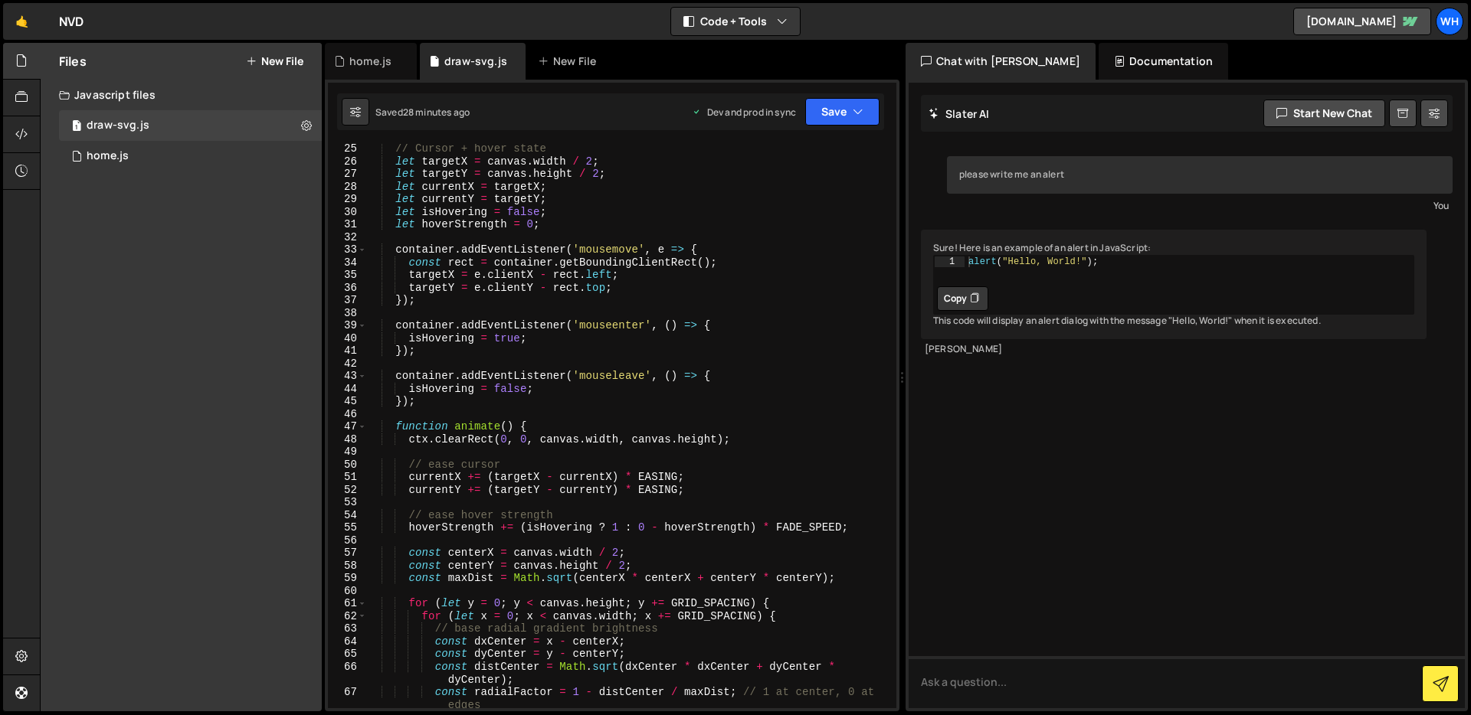
scroll to position [0, 0]
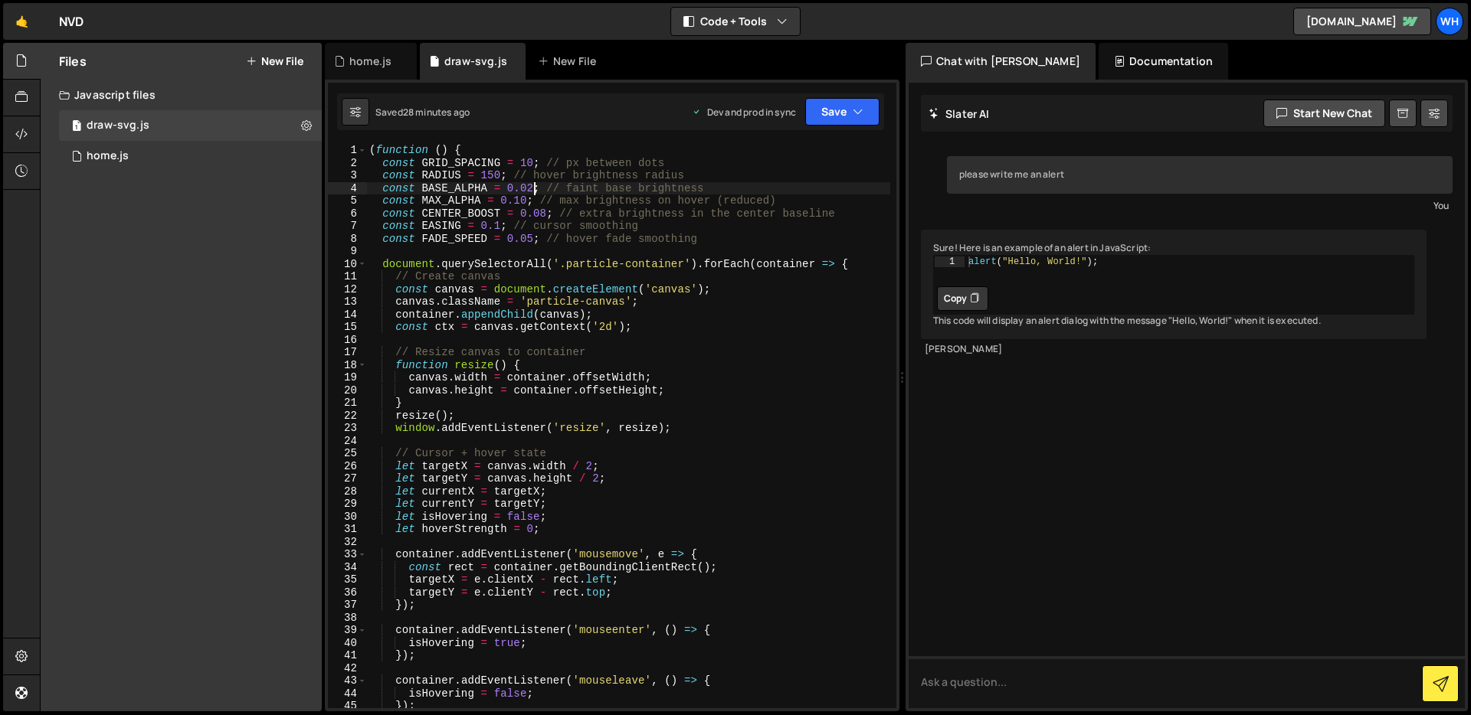
click at [533, 191] on div "( function ( ) { const GRID_SPACING = 10 ; // px between dots const RADIUS = 15…" at bounding box center [628, 439] width 524 height 590
click at [525, 198] on div "( function ( ) { const GRID_SPACING = 10 ; // px between dots const RADIUS = 15…" at bounding box center [628, 439] width 524 height 590
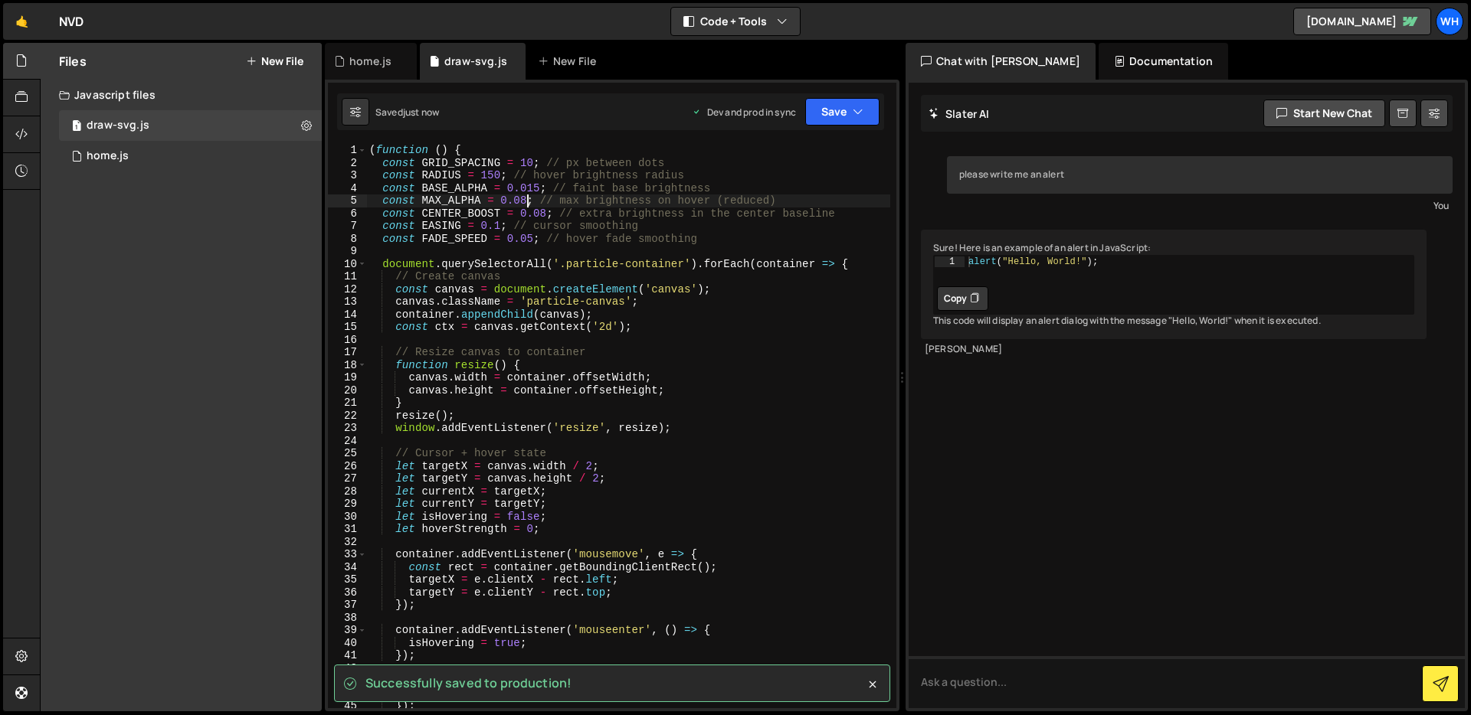
type textarea "const MAX_ALPHA = 0.08; // max brightness on hover (reduced)"
